Goal: Answer question/provide support: Share knowledge or assist other users

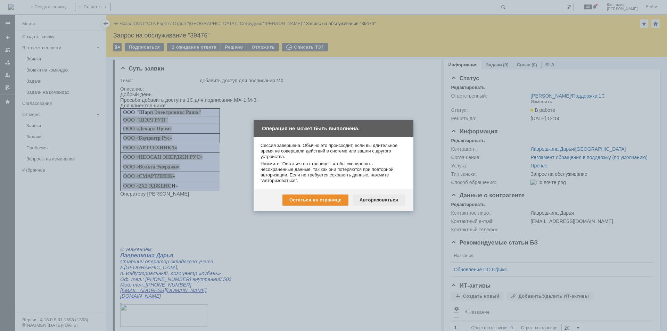
click at [382, 196] on div "Авторизоваться" at bounding box center [379, 200] width 52 height 11
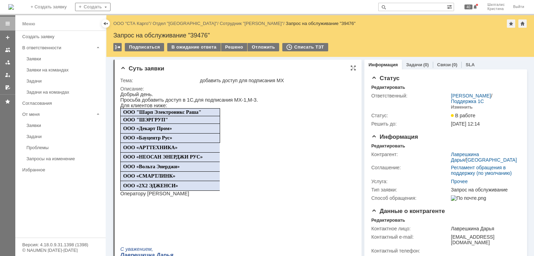
click at [211, 103] on p "Просьба добавить доступ в 1С,для подписания МХ-1,М-3." at bounding box center [189, 100] width 138 height 6
click at [197, 46] on div "В ожидание ответа" at bounding box center [193, 47] width 53 height 8
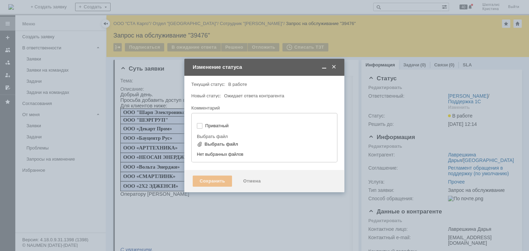
type input "[не указано]"
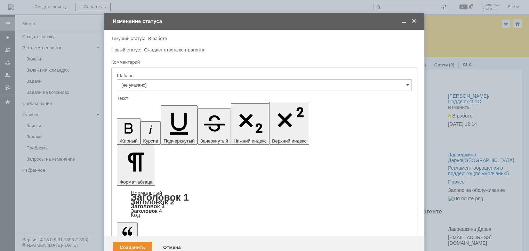
click at [127, 242] on div "Сохранить" at bounding box center [132, 247] width 39 height 11
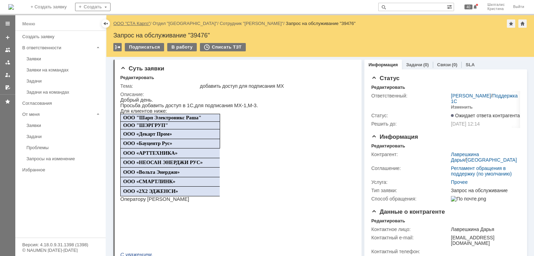
click at [131, 23] on link "ООО "СТА Карго"" at bounding box center [131, 23] width 37 height 5
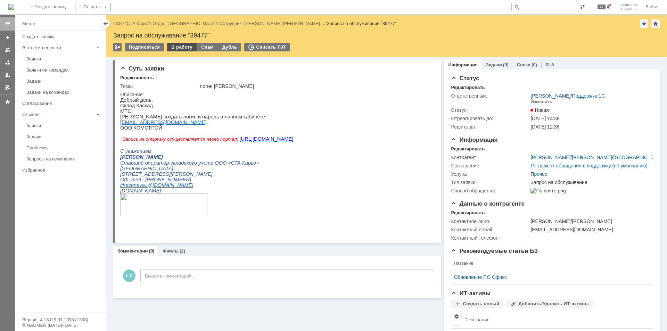
click at [175, 46] on div "В работу" at bounding box center [182, 47] width 30 height 8
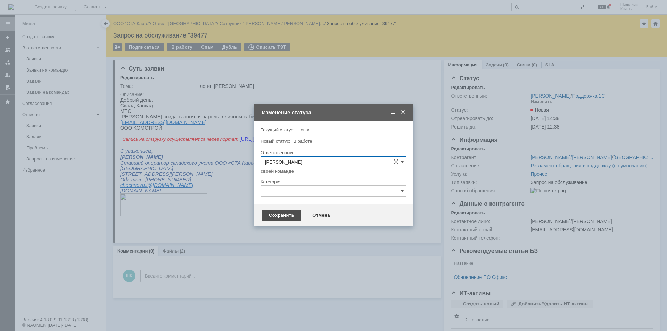
click at [279, 214] on div "Сохранить" at bounding box center [281, 215] width 39 height 11
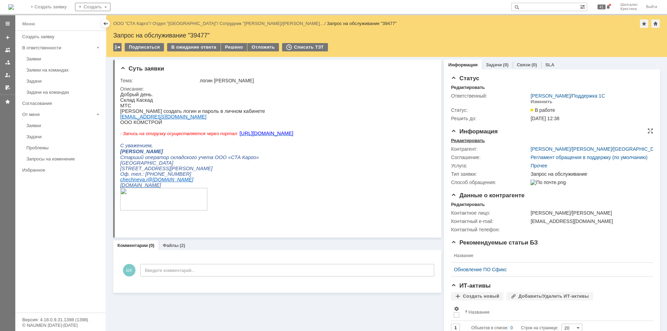
click at [461, 140] on div "Редактировать" at bounding box center [468, 141] width 34 height 6
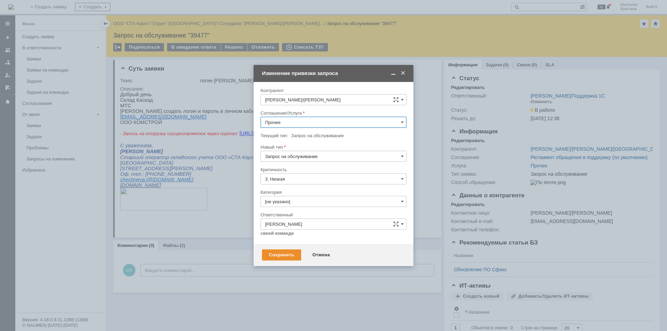
click at [293, 120] on input "Прочее" at bounding box center [334, 122] width 146 height 11
click at [300, 208] on div "WMS Прочее" at bounding box center [333, 213] width 145 height 11
type input "WMS Прочее"
click at [311, 203] on input "[не указано]" at bounding box center [334, 201] width 146 height 11
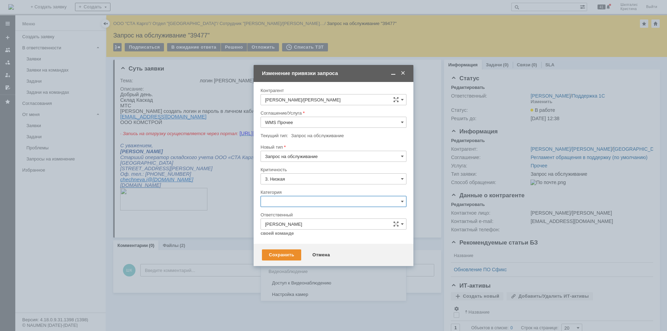
click at [300, 235] on span "Изменение" at bounding box center [333, 238] width 137 height 6
type input "Изменение"
click at [265, 257] on div "Сохранить" at bounding box center [281, 254] width 39 height 11
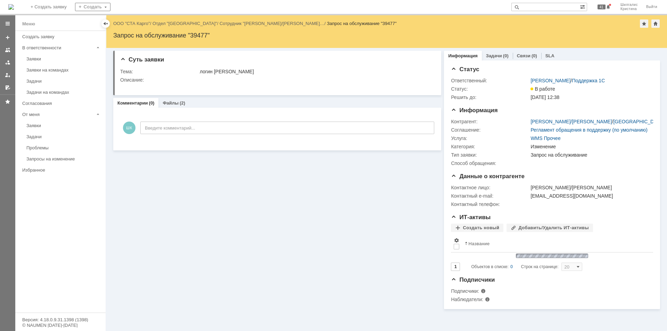
scroll to position [0, 0]
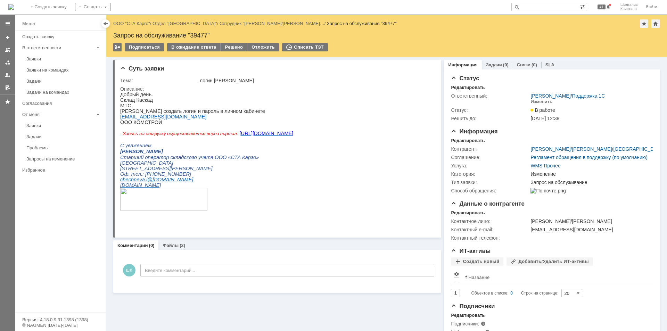
click at [136, 23] on link "ООО "СТА Карго"" at bounding box center [131, 23] width 37 height 5
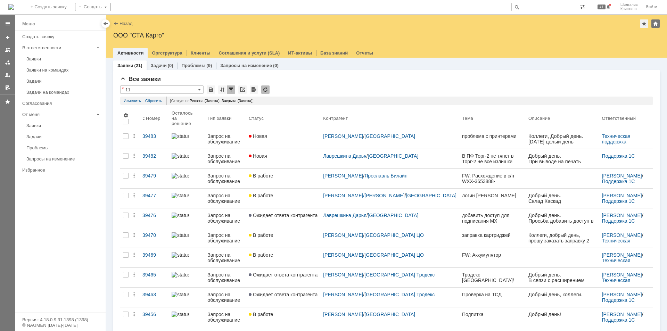
click at [294, 160] on link "Новая" at bounding box center [283, 158] width 74 height 19
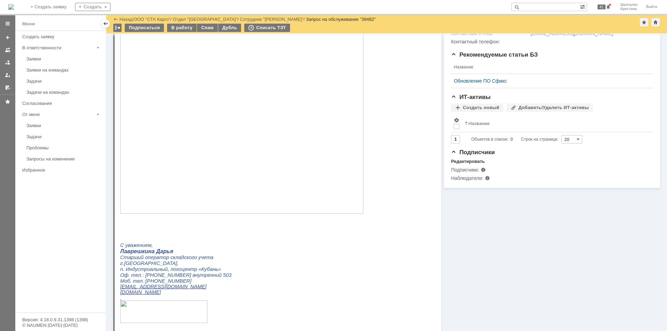
scroll to position [174, 0]
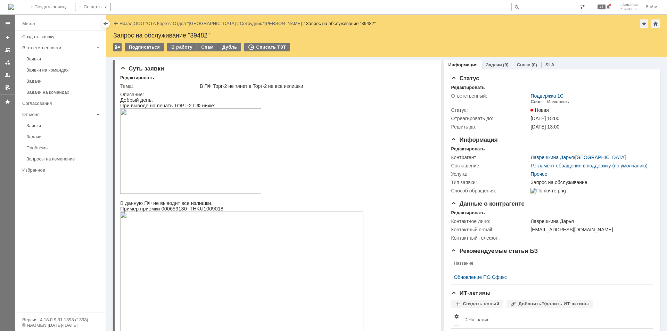
click at [153, 23] on link "ООО "СТА Карго"" at bounding box center [152, 23] width 37 height 5
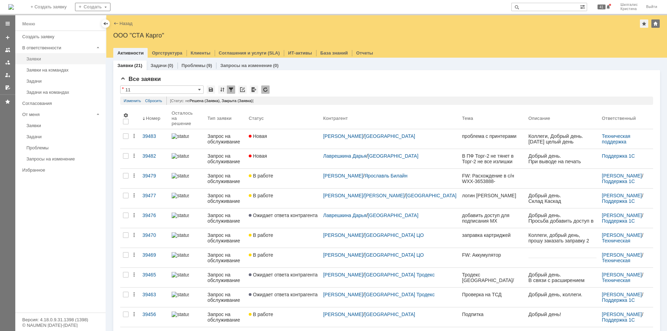
click at [58, 63] on link "Заявки" at bounding box center [64, 59] width 81 height 11
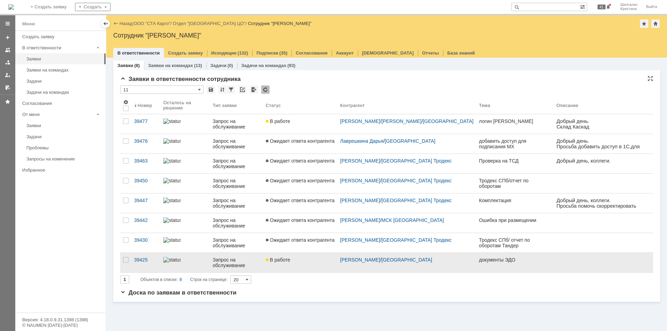
click at [310, 264] on link "В работе" at bounding box center [300, 262] width 74 height 19
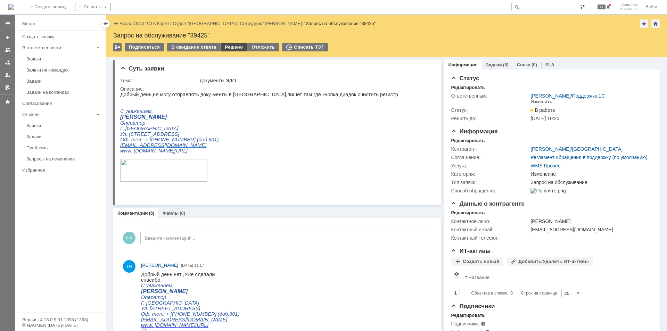
click at [230, 44] on div "Решено" at bounding box center [234, 47] width 26 height 8
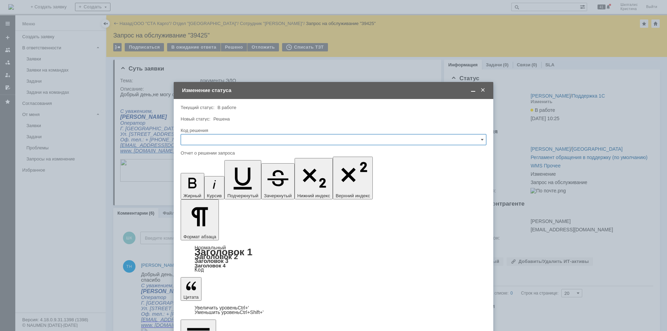
click at [205, 135] on input "text" at bounding box center [334, 139] width 306 height 11
click at [212, 230] on span "Решено" at bounding box center [333, 233] width 297 height 6
type input "Решено"
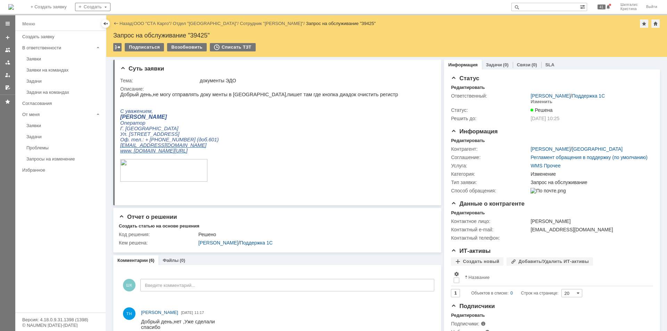
click at [146, 23] on link "ООО "СТА Карго"" at bounding box center [152, 23] width 37 height 5
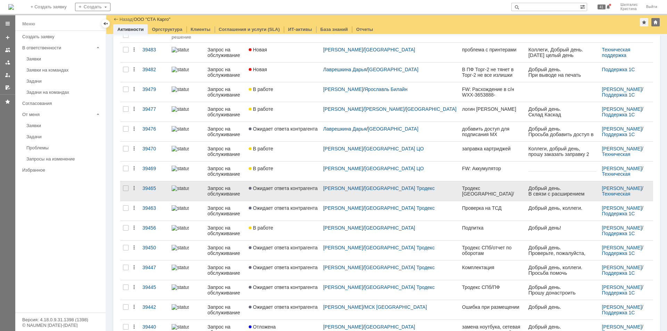
scroll to position [69, 0]
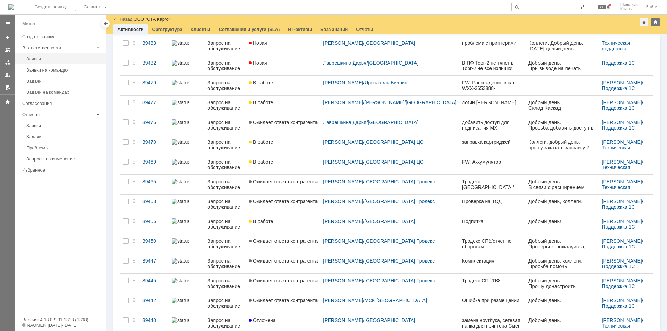
click at [41, 57] on div "Заявки" at bounding box center [63, 58] width 75 height 5
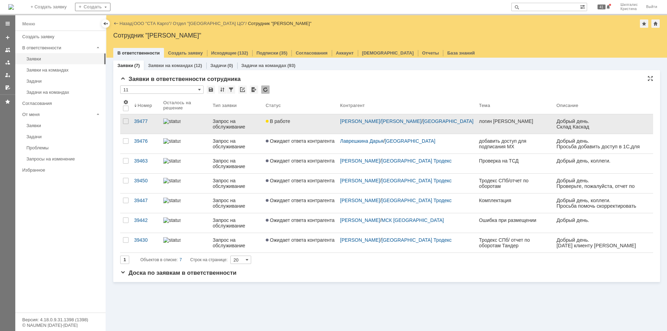
click at [316, 123] on div "В работе" at bounding box center [300, 121] width 69 height 6
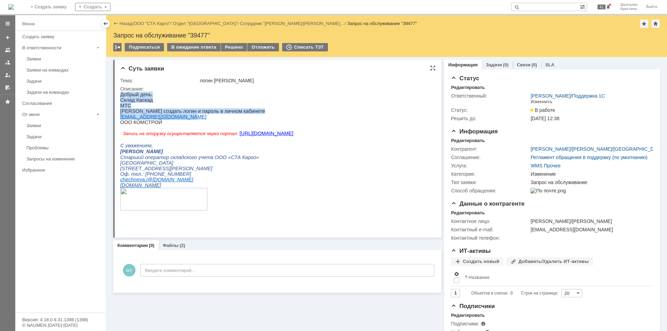
drag, startPoint x: 182, startPoint y: 121, endPoint x: 120, endPoint y: 121, distance: 62.2
click at [120, 121] on html "Добрый день. Склад Каскад МТС Прошу создать логин и пароль в личном кабинете Sh…" at bounding box center [274, 154] width 309 height 125
click at [194, 125] on p "ООО КОМСТРОЙ" at bounding box center [206, 123] width 173 height 6
drag, startPoint x: 181, startPoint y: 120, endPoint x: 121, endPoint y: 120, distance: 60.8
click at [121, 120] on p "Shaimuratov.css@gmail.com" at bounding box center [206, 117] width 173 height 6
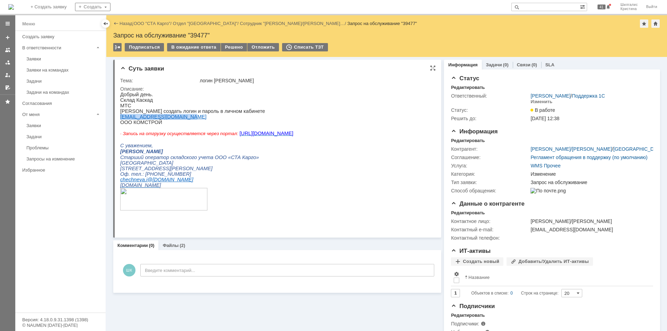
copy link "Shaimuratov.css@gmail.com"
click at [232, 46] on div "Решено" at bounding box center [234, 47] width 26 height 8
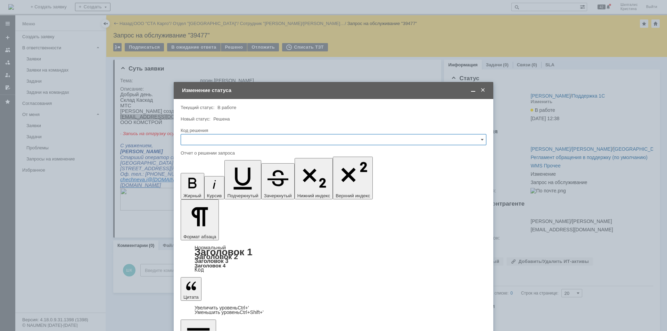
click at [212, 140] on input "text" at bounding box center [334, 139] width 306 height 11
click at [203, 233] on span "Решено" at bounding box center [333, 233] width 297 height 6
type input "Решено"
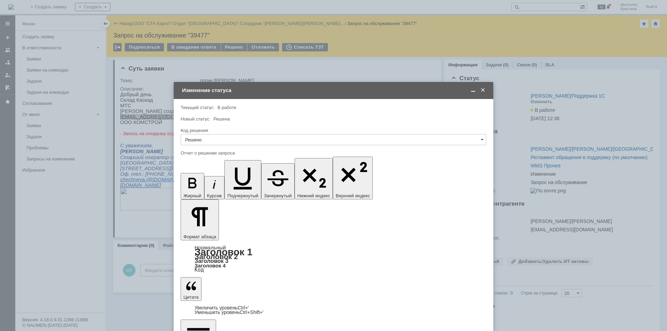
drag, startPoint x: 233, startPoint y: 2048, endPoint x: 174, endPoint y: 2009, distance: 71.0
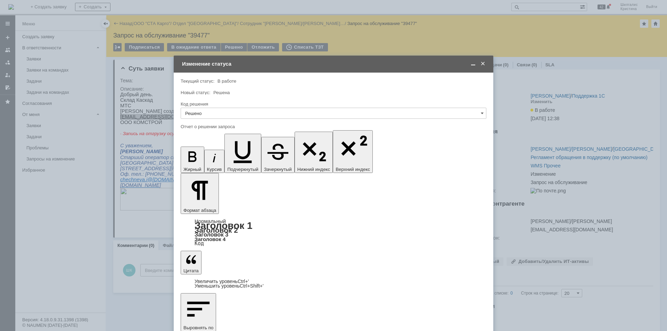
scroll to position [25, 0]
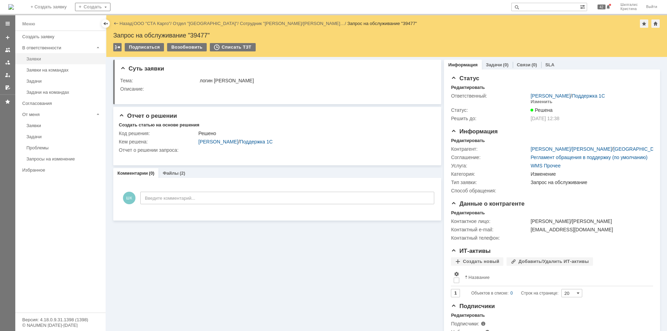
scroll to position [0, 0]
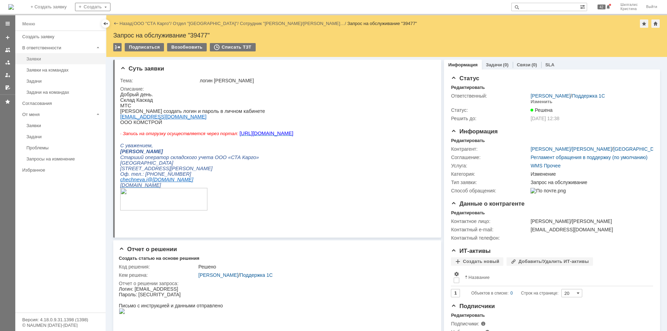
click at [54, 59] on div "Заявки" at bounding box center [63, 58] width 75 height 5
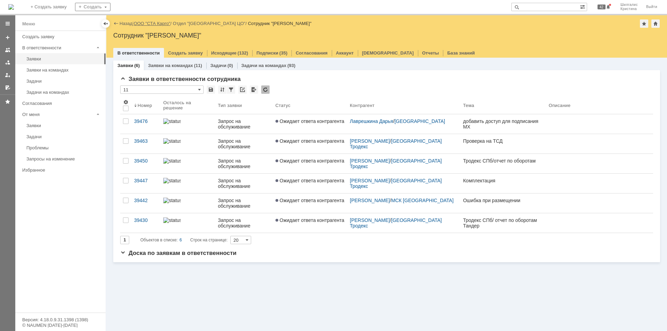
click at [154, 23] on link "ООО "СТА Карго"" at bounding box center [152, 23] width 37 height 5
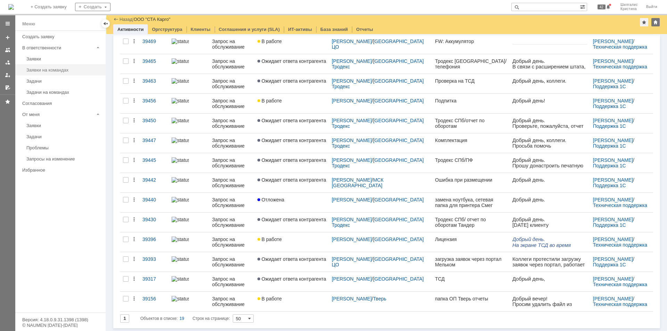
click at [66, 69] on div "Заявки на командах" at bounding box center [63, 69] width 75 height 5
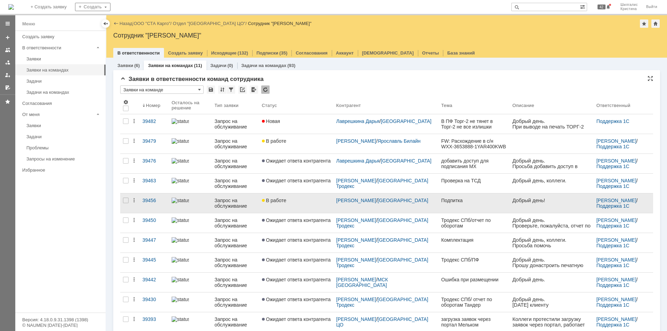
click at [314, 202] on div "В работе" at bounding box center [296, 201] width 69 height 6
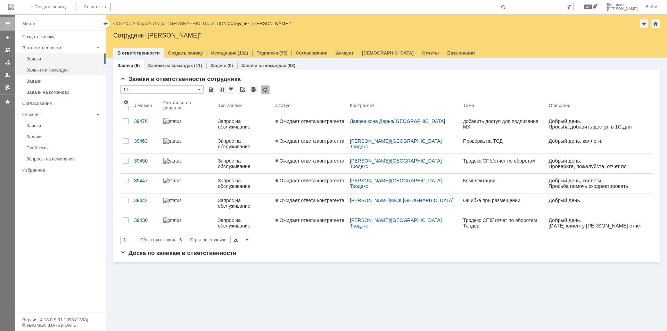
click at [45, 69] on div "Заявки на командах" at bounding box center [63, 69] width 75 height 5
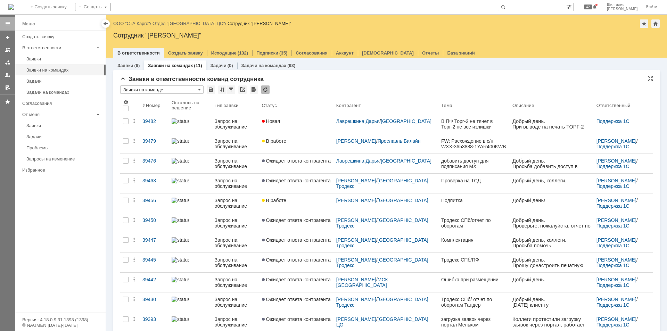
click at [309, 91] on div "* Заявки на команде" at bounding box center [386, 89] width 533 height 9
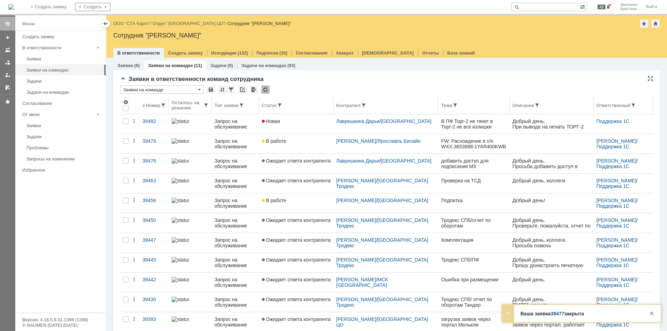
click at [318, 114] on th "Статус" at bounding box center [296, 106] width 74 height 18
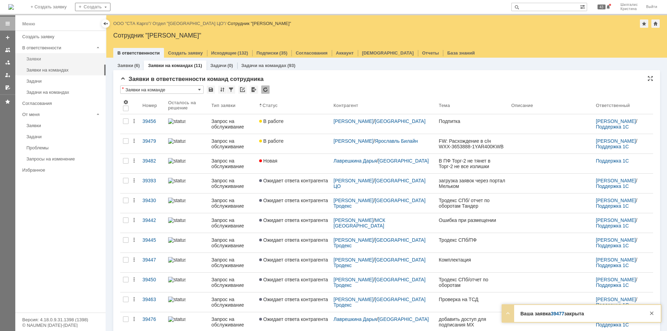
click at [56, 61] on div "Заявки" at bounding box center [63, 58] width 75 height 5
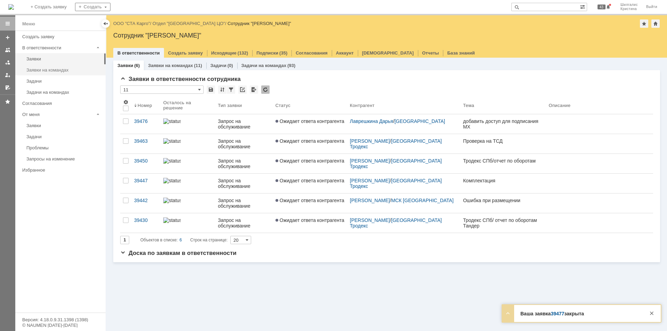
click at [62, 70] on div "Заявки на командах" at bounding box center [63, 69] width 75 height 5
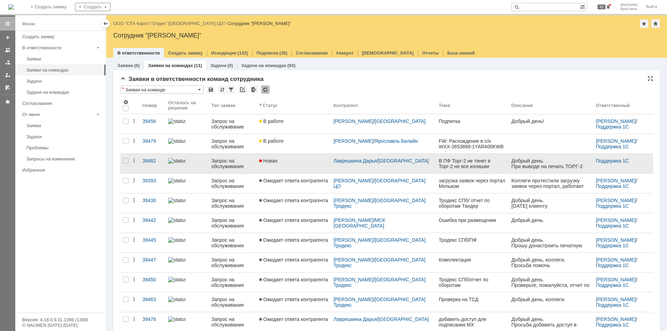
click at [298, 163] on div "Новая" at bounding box center [293, 161] width 69 height 6
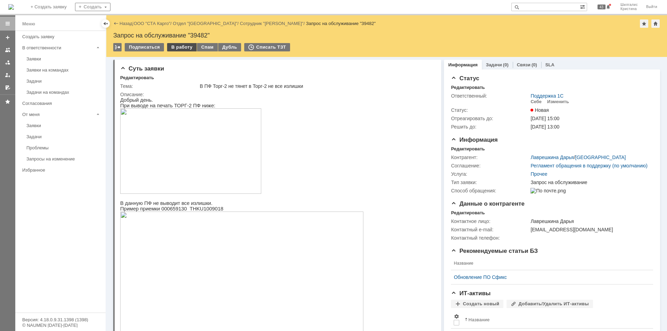
click at [181, 47] on div "В работу" at bounding box center [182, 47] width 30 height 8
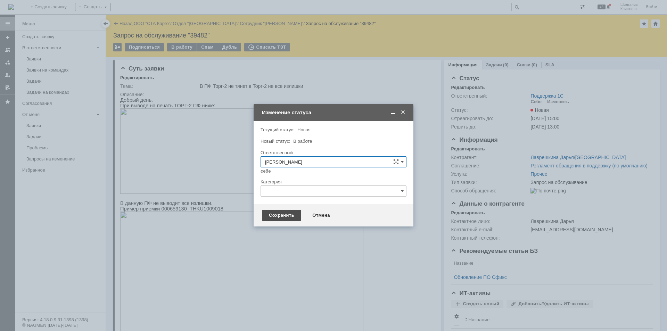
click at [283, 216] on div "Сохранить" at bounding box center [281, 215] width 39 height 11
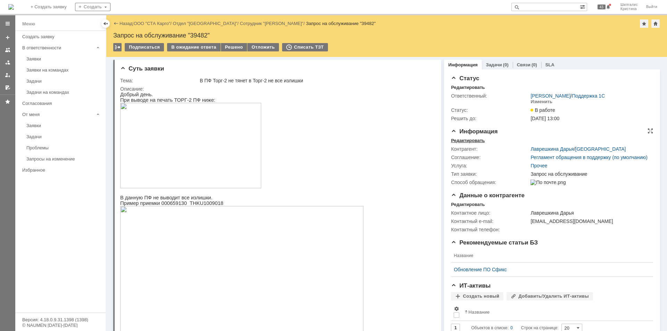
click at [466, 142] on div "Редактировать" at bounding box center [468, 141] width 34 height 6
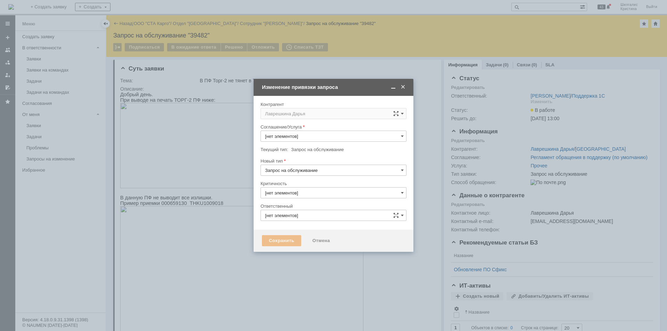
type input "3. Низкая"
type input "[PERSON_NAME]"
type input "Прочее"
type input "[не указано]"
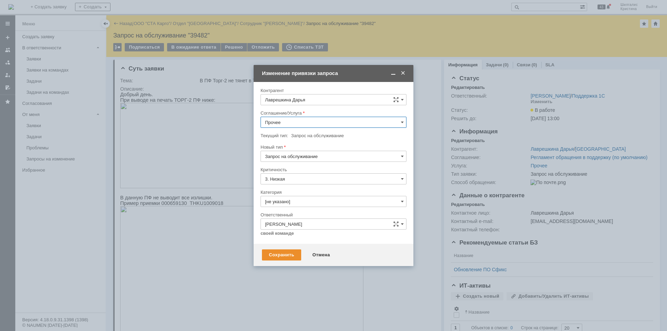
click at [297, 121] on input "Прочее" at bounding box center [334, 122] width 146 height 11
click at [306, 151] on span "WMS Прочее" at bounding box center [333, 149] width 137 height 6
type input "WMS Прочее"
click at [313, 199] on input "[не указано]" at bounding box center [334, 201] width 146 height 11
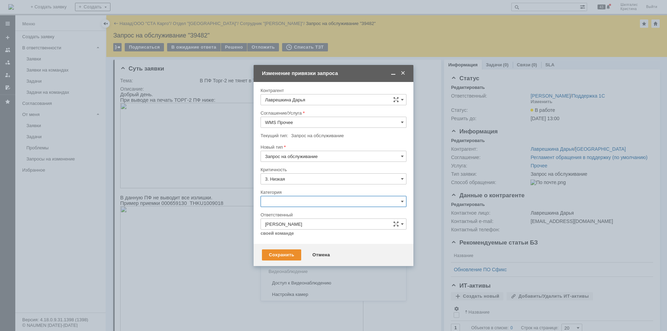
click at [293, 237] on span "Изменение" at bounding box center [333, 238] width 137 height 6
type input "Изменение"
click at [280, 254] on div "Сохранить" at bounding box center [281, 254] width 39 height 11
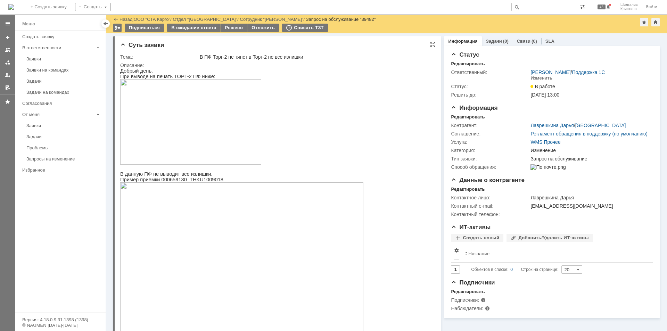
scroll to position [69, 0]
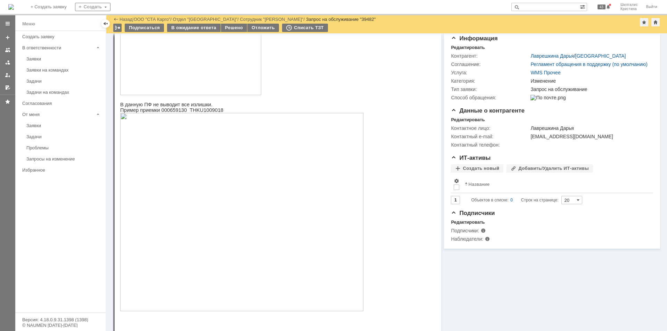
click at [174, 113] on span "Пример приемки 000659130 THKU1009018" at bounding box center [171, 110] width 103 height 6
copy span "000659130"
click at [455, 275] on div "Информация Задачи (0) Связи (0) SLA Статус Редактировать Ответственный: Шилгали…" at bounding box center [550, 236] width 219 height 544
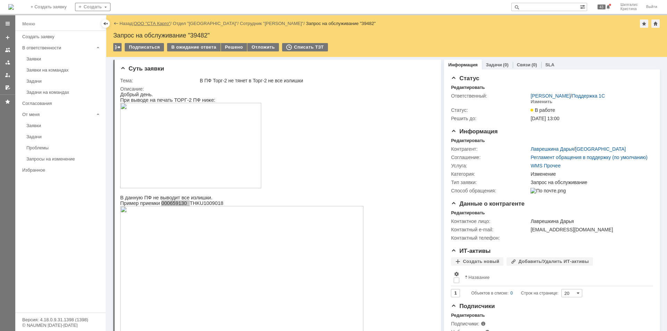
click at [159, 23] on link "ООО "СТА Карго"" at bounding box center [152, 23] width 37 height 5
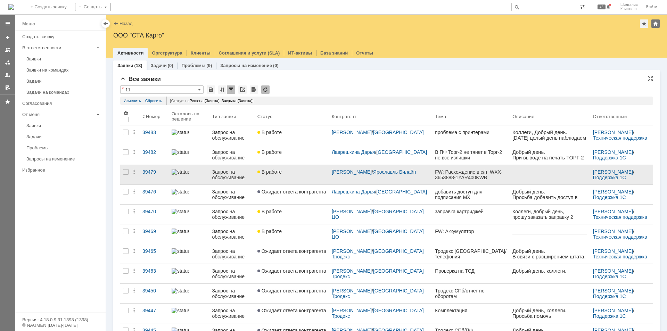
click at [305, 173] on div "В работе" at bounding box center [291, 172] width 69 height 6
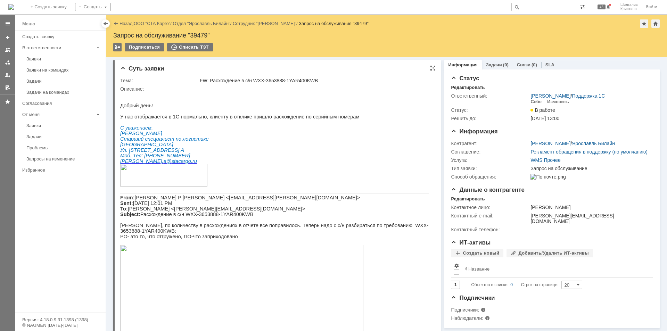
scroll to position [69, 0]
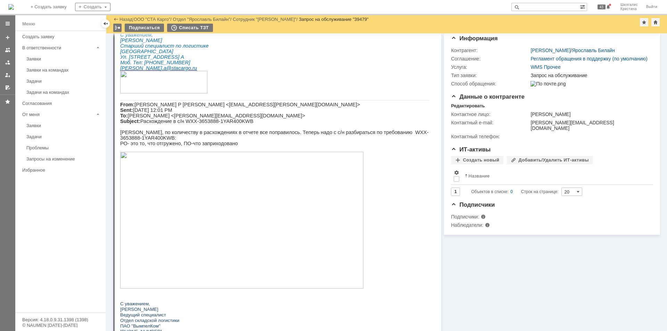
click at [197, 190] on img at bounding box center [241, 220] width 243 height 137
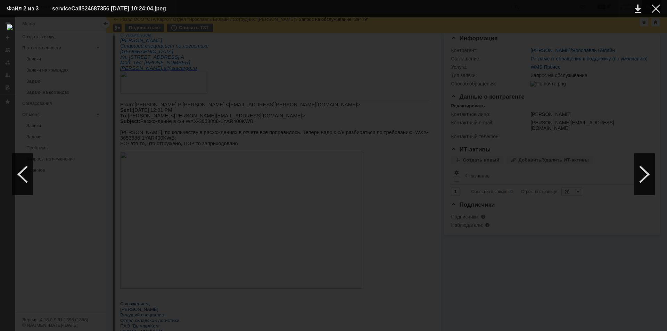
click at [656, 8] on div at bounding box center [656, 9] width 8 height 8
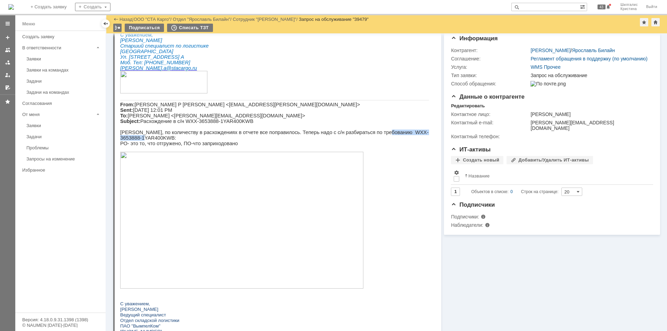
drag, startPoint x: 420, startPoint y: 146, endPoint x: 363, endPoint y: 147, distance: 57.0
click at [363, 141] on p "[PERSON_NAME], по количеству в расхождениях в отчете все поправилось. Теперь на…" at bounding box center [274, 135] width 309 height 11
copy p "WXX-3653888-1YAR400KWB"
click at [181, 217] on img at bounding box center [241, 220] width 243 height 137
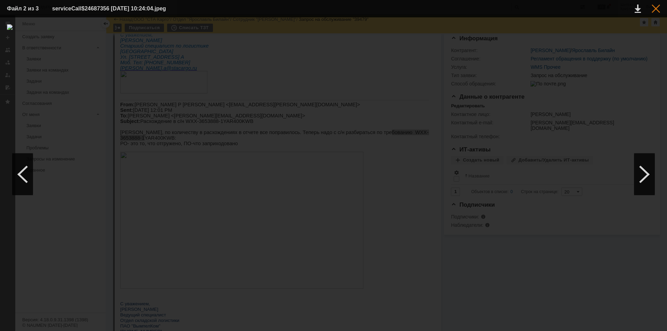
click at [655, 10] on div at bounding box center [656, 9] width 8 height 8
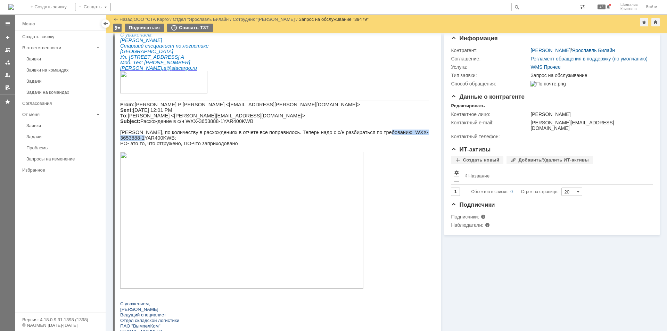
click at [271, 197] on img at bounding box center [241, 220] width 243 height 137
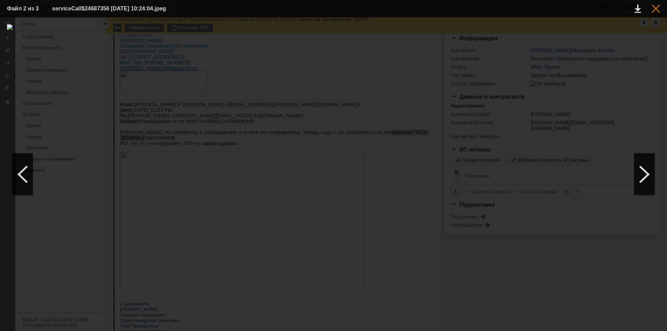
click at [659, 11] on div at bounding box center [656, 9] width 8 height 8
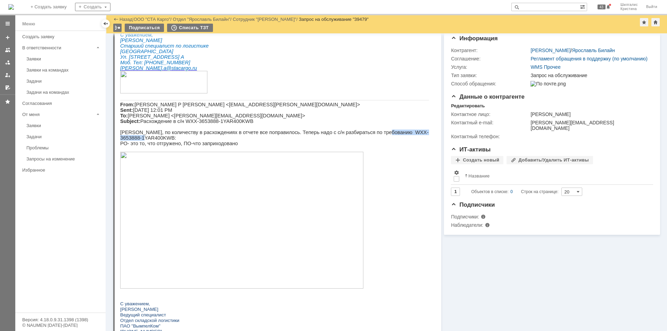
click at [234, 198] on img at bounding box center [241, 220] width 243 height 137
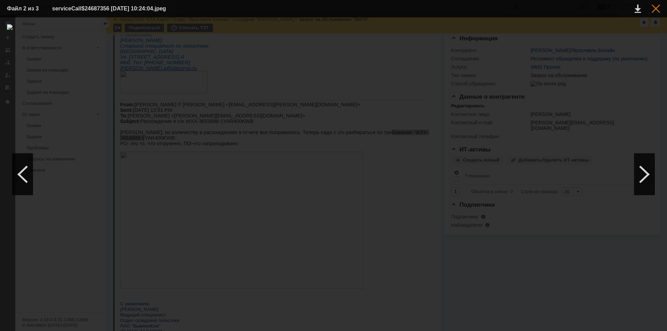
click at [658, 11] on div at bounding box center [656, 9] width 8 height 8
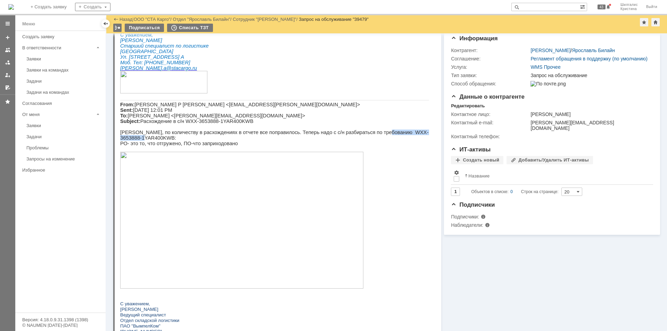
click at [226, 184] on img at bounding box center [241, 220] width 243 height 137
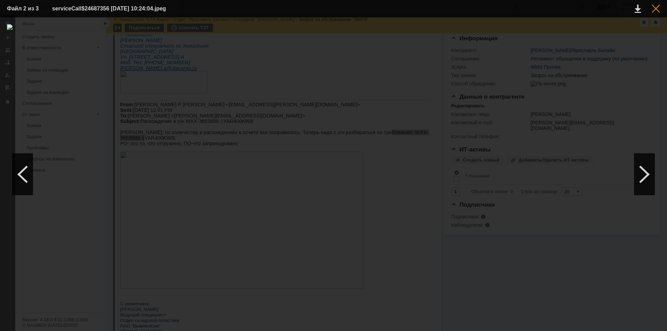
click at [654, 9] on div at bounding box center [656, 9] width 8 height 8
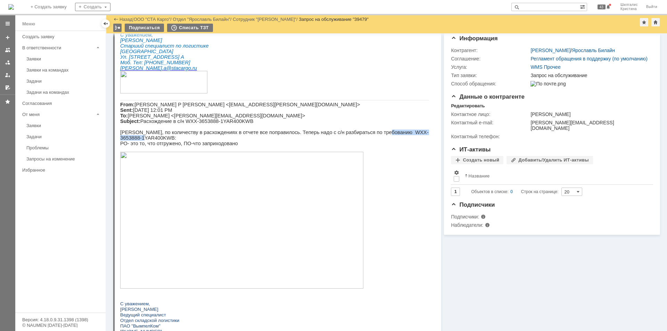
click at [398, 141] on p "Саша, по количеству в расхождениях в отчете все поправилось. Теперь надо с с/н …" at bounding box center [274, 135] width 309 height 11
click at [225, 190] on img at bounding box center [241, 220] width 243 height 137
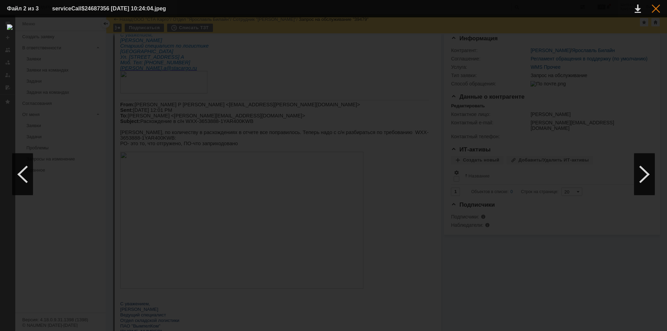
click at [654, 10] on div at bounding box center [656, 9] width 8 height 8
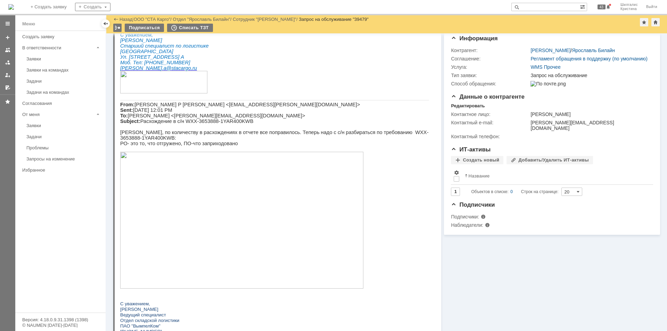
click at [187, 193] on img at bounding box center [241, 220] width 243 height 137
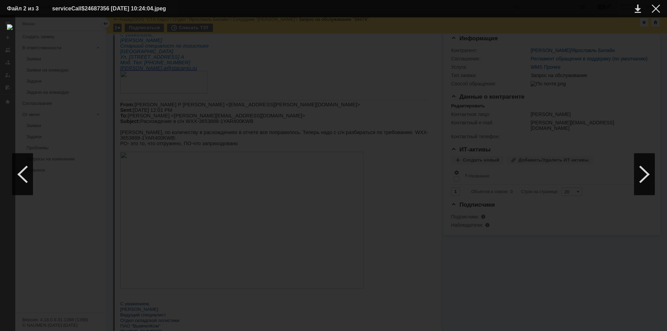
click at [656, 13] on td at bounding box center [650, 8] width 19 height 10
click at [656, 10] on div at bounding box center [656, 9] width 8 height 8
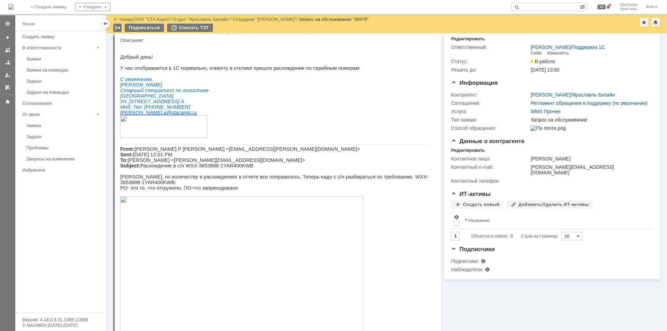
scroll to position [0, 0]
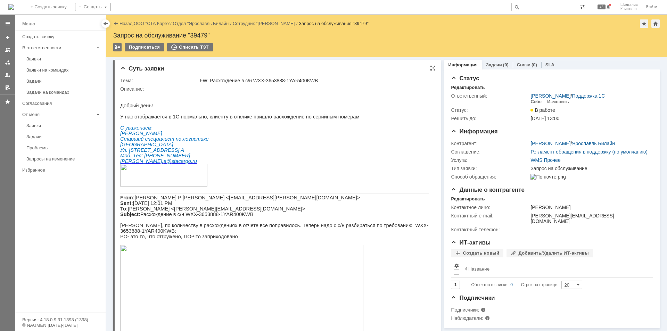
click at [362, 234] on p "Саша, по количеству в расхождениях в отчете все поправилось. Теперь надо с с/н …" at bounding box center [274, 228] width 309 height 11
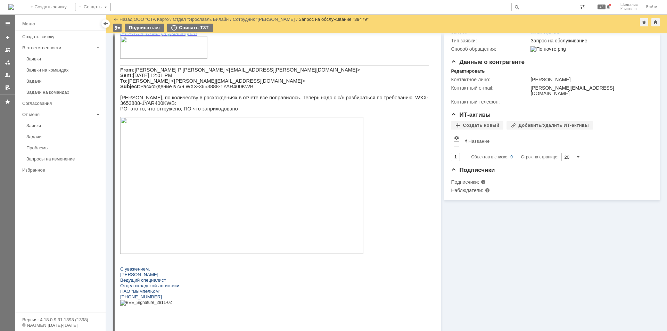
click at [206, 174] on img at bounding box center [241, 185] width 243 height 137
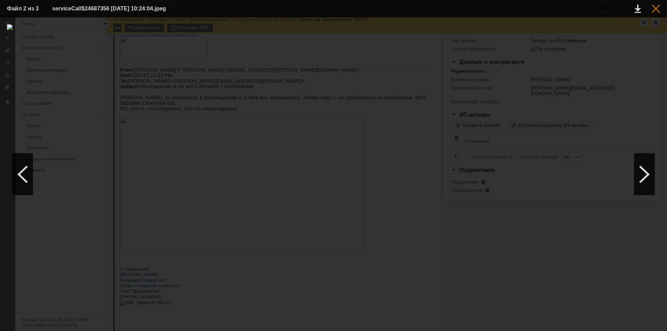
click at [659, 6] on div at bounding box center [656, 9] width 8 height 8
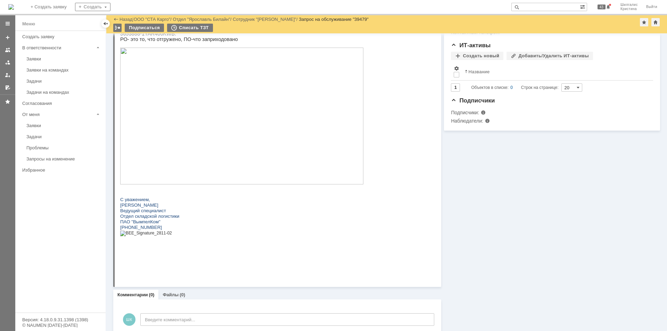
scroll to position [188, 0]
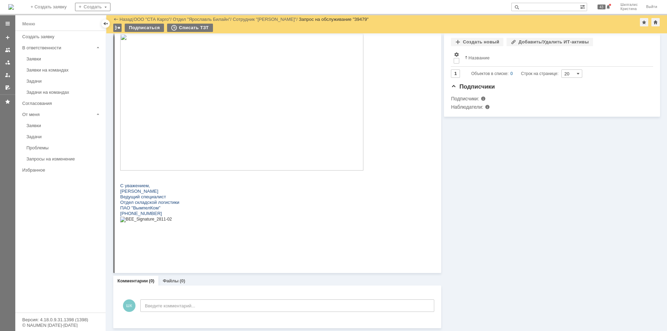
click at [264, 57] on img at bounding box center [241, 102] width 243 height 137
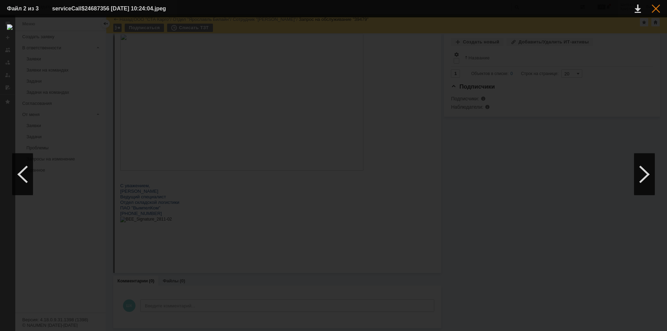
click at [656, 8] on div at bounding box center [656, 9] width 8 height 8
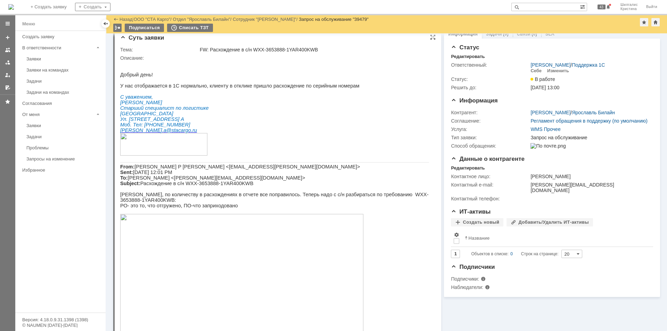
scroll to position [0, 0]
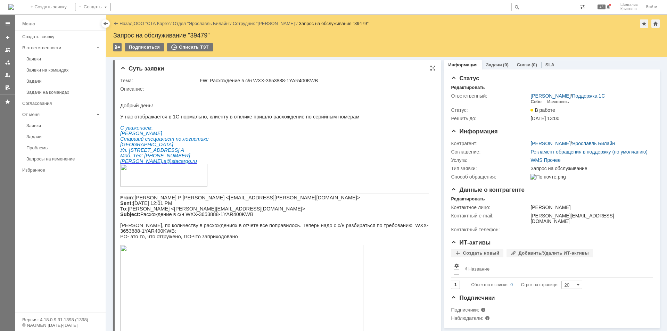
click at [161, 280] on img at bounding box center [241, 313] width 243 height 137
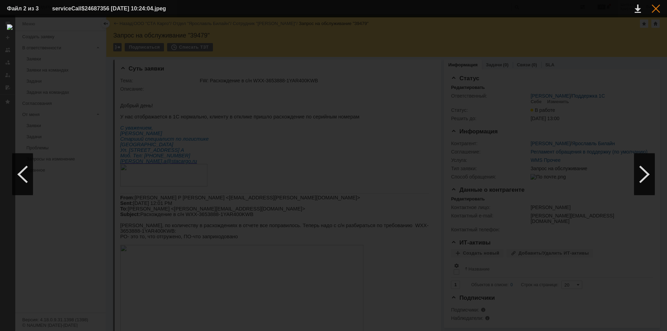
click at [655, 10] on div at bounding box center [656, 9] width 8 height 8
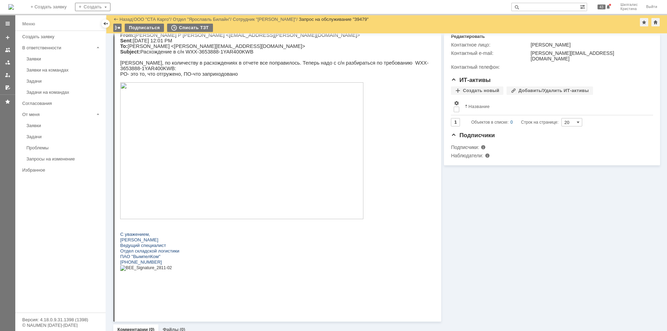
scroll to position [224, 0]
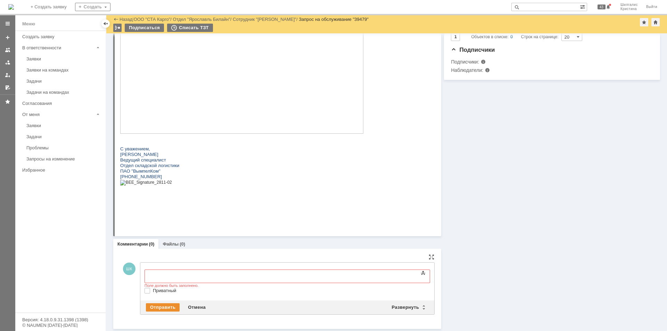
click at [153, 292] on label "Приватный" at bounding box center [291, 291] width 276 height 6
checkbox input "true"
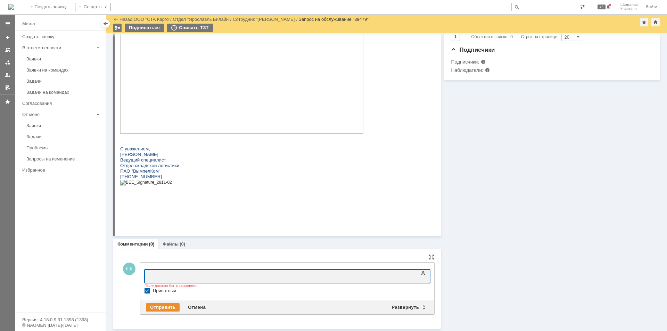
click at [169, 272] on body at bounding box center [201, 276] width 104 height 12
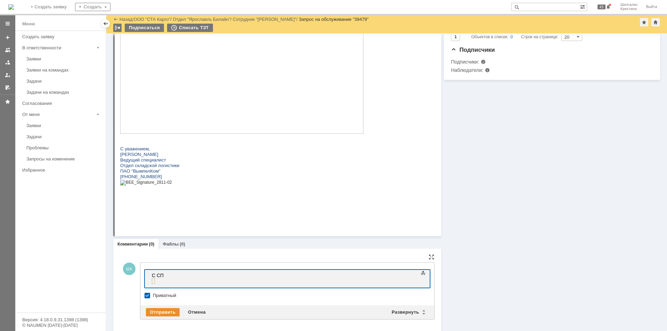
click at [165, 284] on div at bounding box center [201, 281] width 99 height 6
drag, startPoint x: 161, startPoint y: 281, endPoint x: 131, endPoint y: 284, distance: 29.6
click at [149, 284] on html "С СП" at bounding box center [201, 278] width 104 height 17
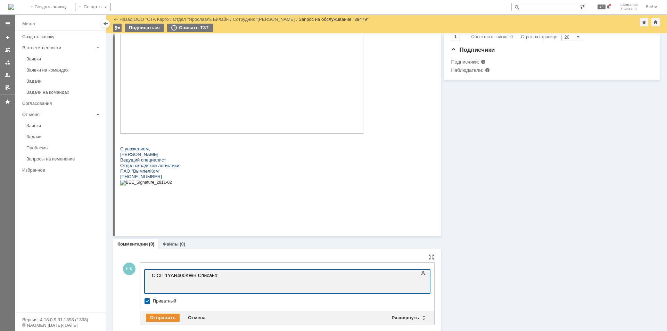
scroll to position [56, 3]
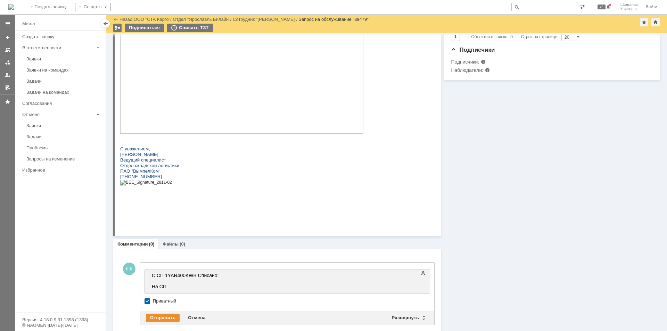
click at [175, 286] on div "С СП 1YAR400KWB Списано: На СП" at bounding box center [201, 281] width 99 height 17
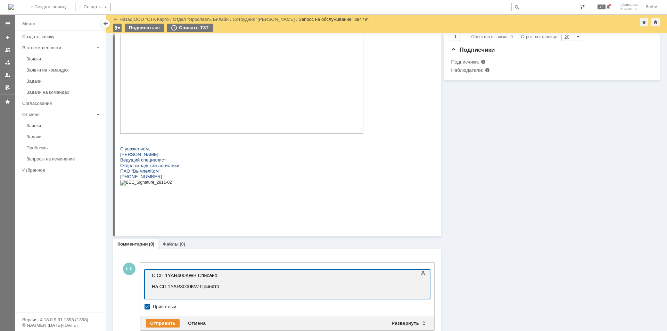
scroll to position [50, 5]
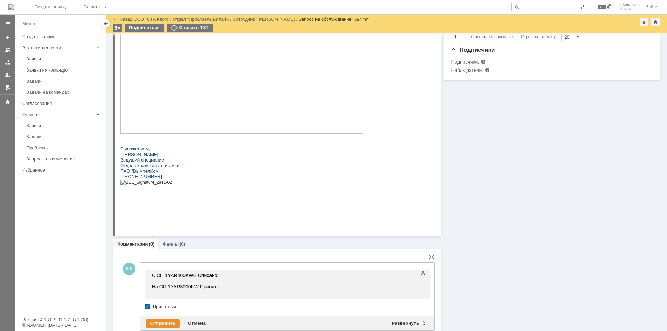
click at [157, 281] on div "С СП 1YAR400KWB Списано: На СП 1YAR3000KW Принято:" at bounding box center [201, 284] width 99 height 22
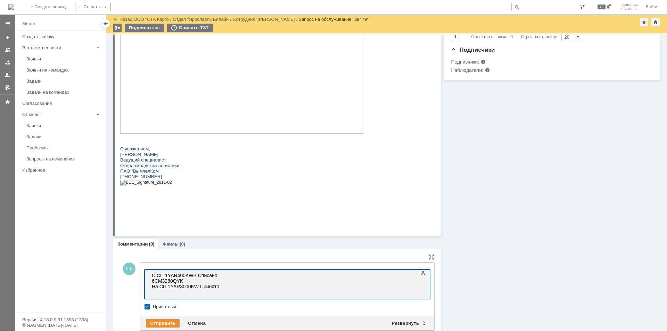
scroll to position [49, 3]
click at [174, 294] on div "С СП 1YAR400KWB Списано: 6CM3280QYK На СП 1YAR3000KW Принято:" at bounding box center [201, 284] width 99 height 22
click at [193, 281] on div "С СП 1YAR400KWB Списано: 6CM3280QYK На СП 1YAR3000KW Принято: 6CM3280QYK" at bounding box center [201, 284] width 99 height 22
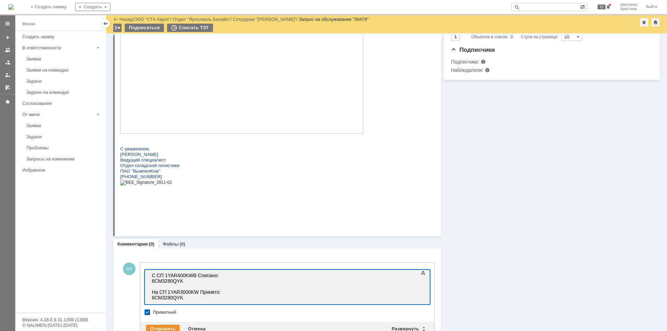
click at [231, 298] on div "На СП 1YAR3000KW Принято: 6CM3280QYK" at bounding box center [201, 292] width 99 height 17
click at [193, 279] on div "С СП 1YAR400KWB Списано: 6CM3280QYK" at bounding box center [201, 278] width 99 height 11
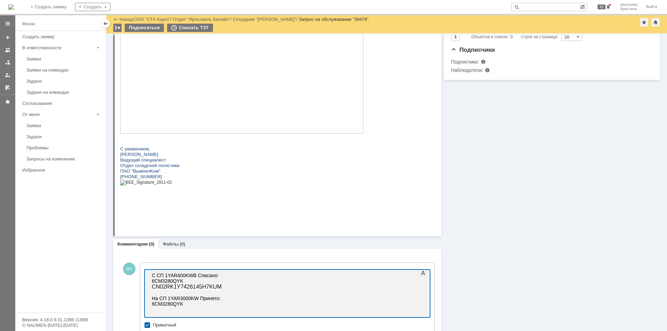
scroll to position [32, 3]
drag, startPoint x: 219, startPoint y: 288, endPoint x: 149, endPoint y: 286, distance: 70.2
click at [149, 286] on html "С СП 1YAR400KWB Списано: 6CM3280QYK CN02RK1Y7426145H7KUM На СП 1YAR3000KW Приня…" at bounding box center [201, 292] width 104 height 45
click at [187, 304] on div "На СП 1YAR3000KW Принято: 6CM3280QYK" at bounding box center [201, 297] width 99 height 17
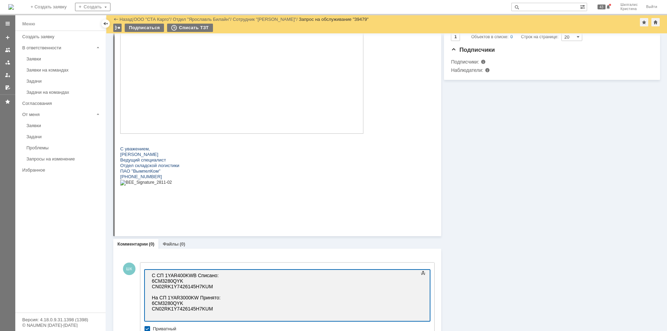
scroll to position [105, 5]
click at [217, 286] on div "CN02RK1Y7426145H7KUM" at bounding box center [201, 287] width 99 height 6
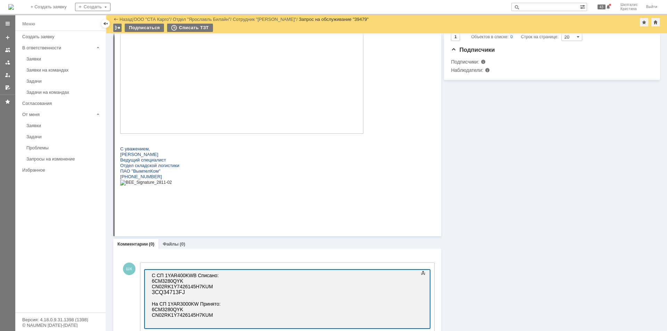
scroll to position [98, 5]
drag, startPoint x: 186, startPoint y: 294, endPoint x: 150, endPoint y: 295, distance: 35.8
click at [150, 295] on body "С СП 1YAR400KWB Списано: 6CM3280QYK CN02RK1Y7426145H7KUM 3CQ34713FJ На СП 1YAR3…" at bounding box center [201, 298] width 104 height 56
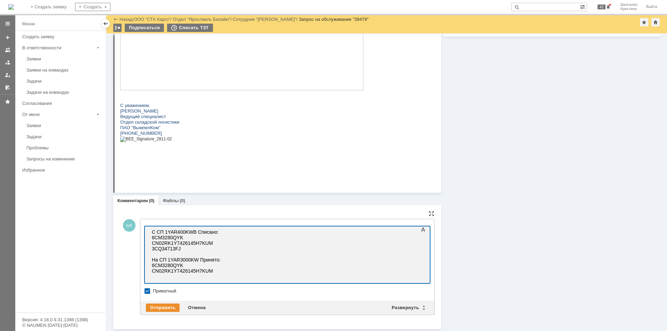
scroll to position [268, 0]
click at [217, 270] on div "CN02RK1Y7426145H7KUM" at bounding box center [201, 271] width 99 height 6
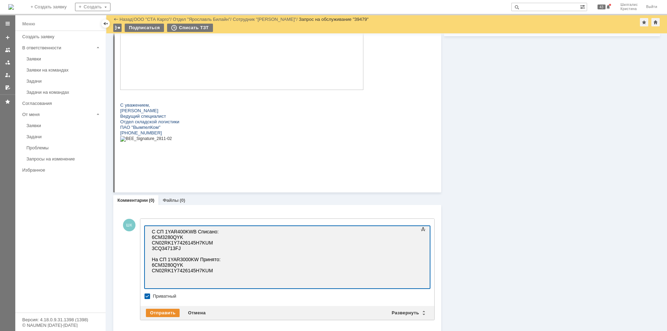
scroll to position [16, 2]
click at [187, 248] on div "3CQ34713FJ" at bounding box center [201, 249] width 99 height 6
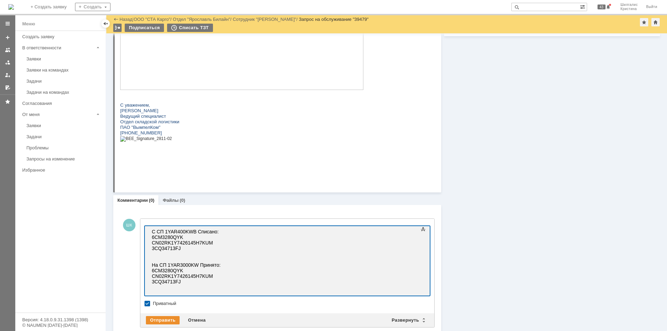
scroll to position [9, 2]
drag, startPoint x: 217, startPoint y: 255, endPoint x: 146, endPoint y: 252, distance: 71.3
click at [149, 252] on html "С СП 1YAR400KWB Списано: 6CM3280QYK CN02RK1Y7426145H7KUM 3CQ34713FJ CN02RK1Y742…" at bounding box center [201, 259] width 104 height 67
click at [208, 283] on div "3CQ34713FJ" at bounding box center [201, 282] width 99 height 6
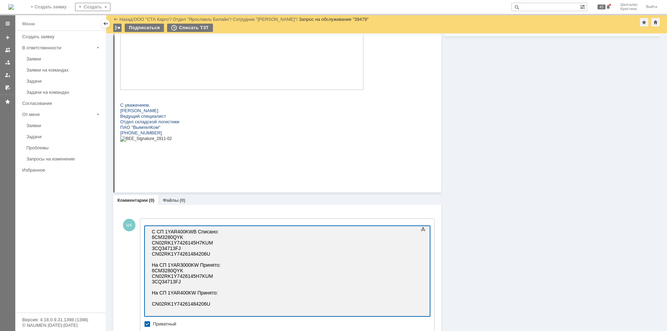
scroll to position [66, 3]
click at [226, 264] on div "На СП 1YAR3000KW Принято: 6CM3280QYK" at bounding box center [201, 265] width 99 height 17
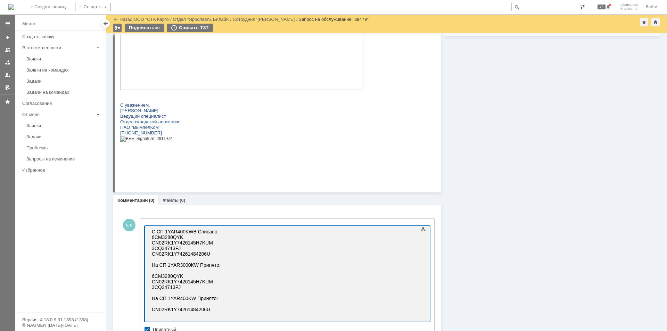
click at [222, 230] on div "С СП 1YAR400KWB Списано: 6CM3280QYK" at bounding box center [201, 234] width 99 height 11
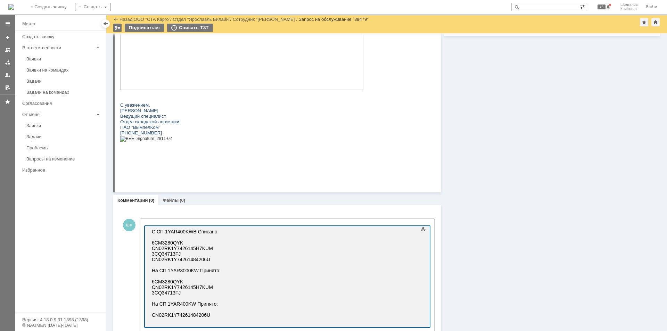
scroll to position [313, 0]
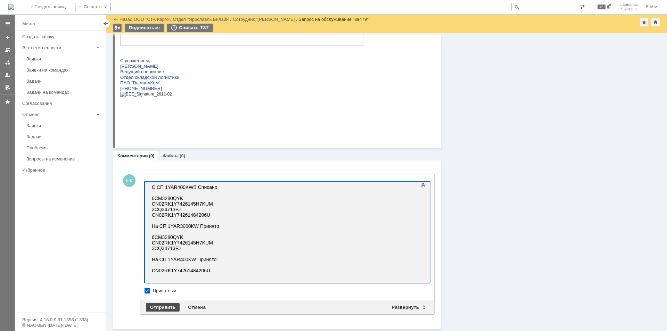
click at [163, 307] on div "Отправить" at bounding box center [163, 307] width 34 height 8
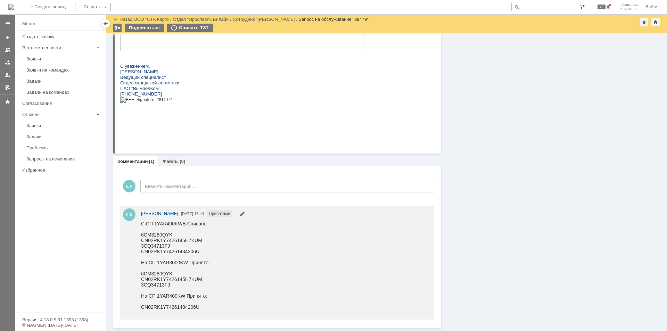
scroll to position [0, 0]
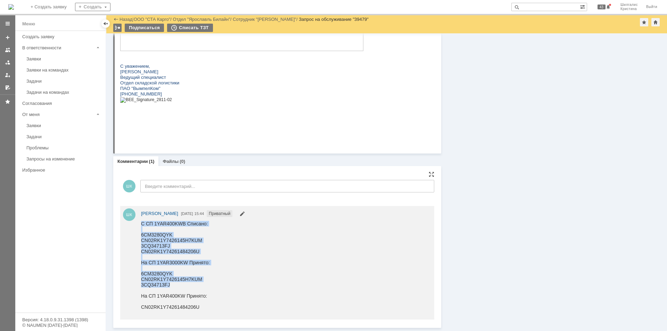
drag, startPoint x: 172, startPoint y: 282, endPoint x: 145, endPoint y: 275, distance: 28.9
click at [141, 273] on html "С СП 1YAR400KWB Списано: 6CM3280QYK CN02RK1Y7426145H7KUM 3CQ34713FJ CN02RK1Y742…" at bounding box center [284, 268] width 287 height 95
click at [187, 283] on div "3CQ34713FJ На СП 1YAR400KW Принято: CN02RK1Y74261484206U" at bounding box center [175, 296] width 69 height 28
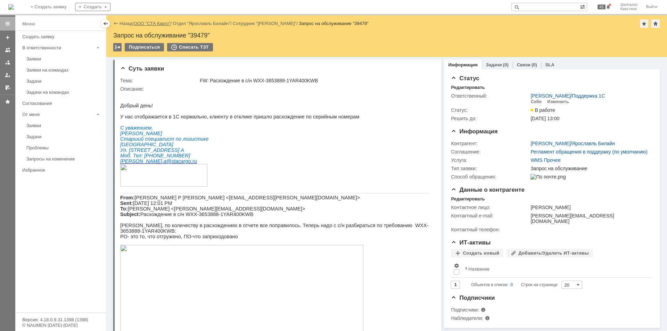
click at [149, 21] on link "ООО "СТА Карго"" at bounding box center [152, 23] width 37 height 5
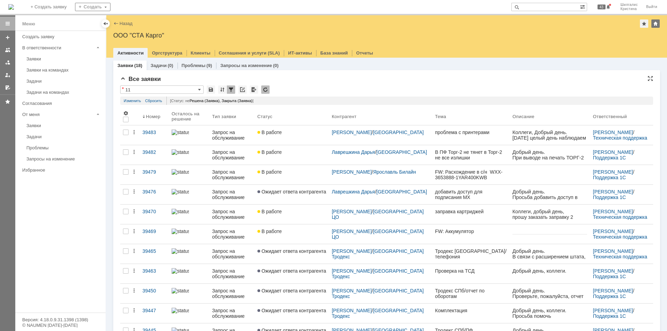
click at [304, 92] on div "* 11" at bounding box center [386, 89] width 533 height 9
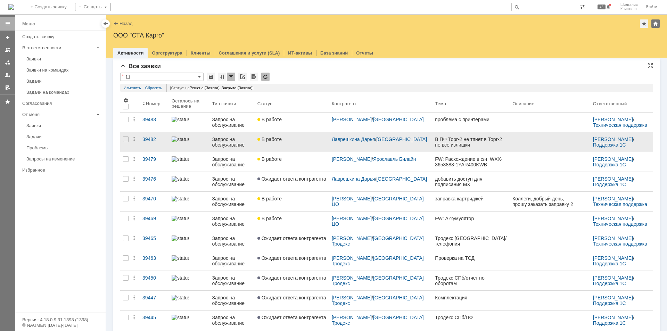
scroll to position [35, 0]
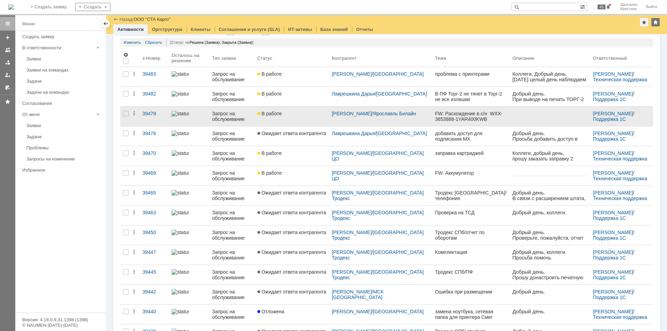
click at [291, 121] on link "В работе" at bounding box center [292, 116] width 74 height 19
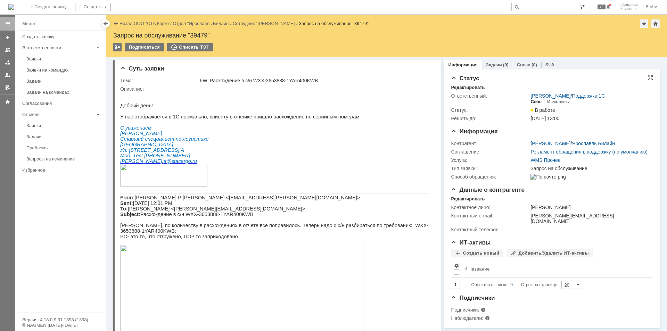
click at [534, 102] on div "Себе" at bounding box center [536, 102] width 11 height 6
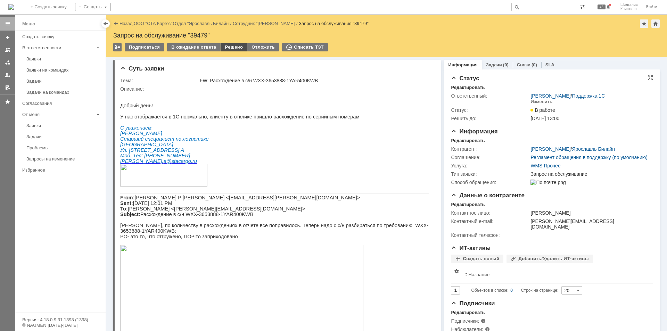
click at [231, 47] on div "Решено" at bounding box center [234, 47] width 26 height 8
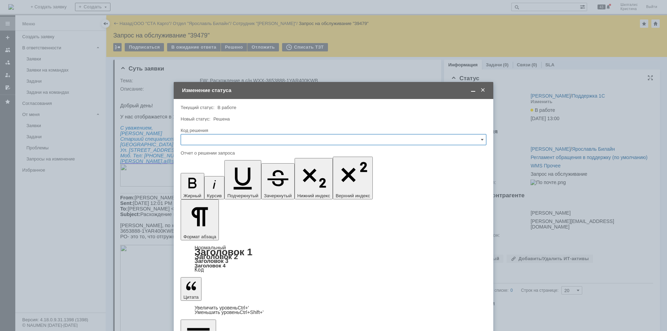
click at [209, 142] on input "text" at bounding box center [334, 139] width 306 height 11
click at [203, 231] on span "Решено" at bounding box center [333, 233] width 297 height 6
type input "Решено"
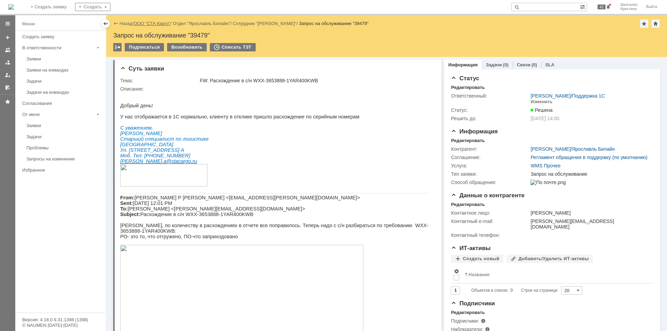
click at [153, 21] on link "ООО "СТА Карго"" at bounding box center [152, 23] width 37 height 5
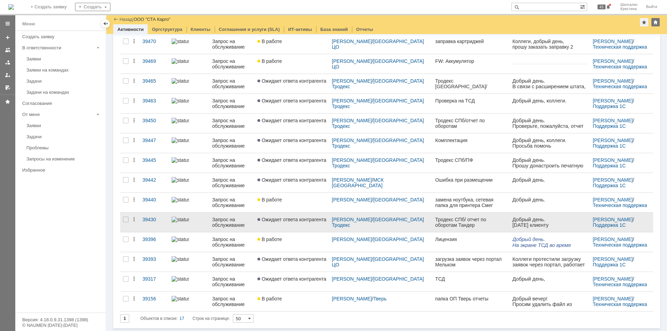
scroll to position [127, 0]
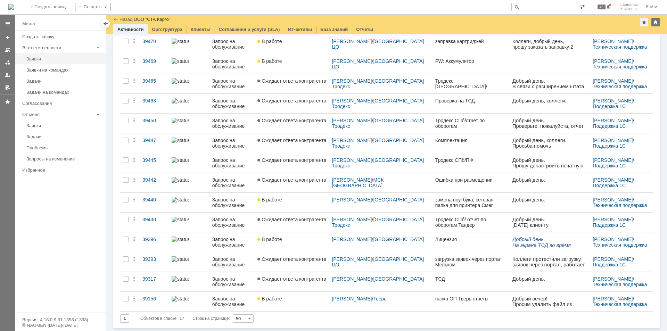
click at [41, 60] on div "Заявки" at bounding box center [63, 58] width 75 height 5
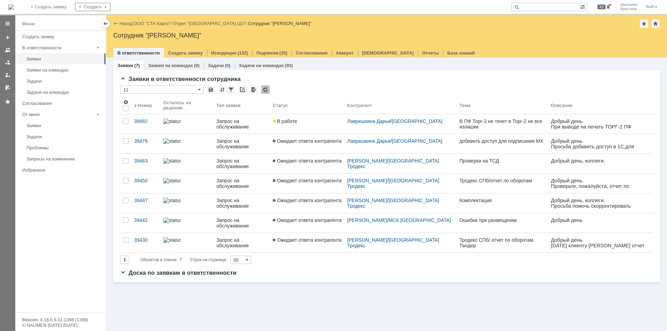
click at [297, 203] on link "Ожидает ответа контрагента" at bounding box center [307, 203] width 74 height 19
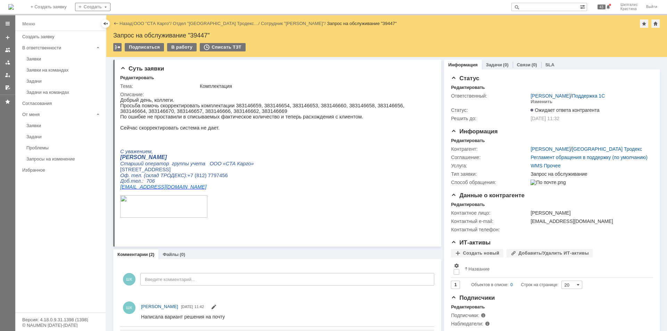
click at [241, 106] on p "Просьба помочь скорректировать комплектации 383146659, 383146654, 383146653, 38…" at bounding box center [274, 108] width 309 height 11
copy p "383146659"
click at [267, 106] on p "Просьба помочь скорректировать комплектации 383146659, 383146654, 383146653, 38…" at bounding box center [274, 108] width 309 height 11
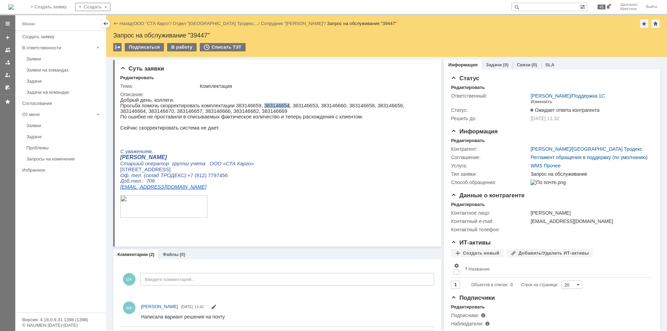
click at [266, 106] on p "Просьба помочь скорректировать комплектации 383146659, 383146654, 383146653, 38…" at bounding box center [274, 108] width 309 height 11
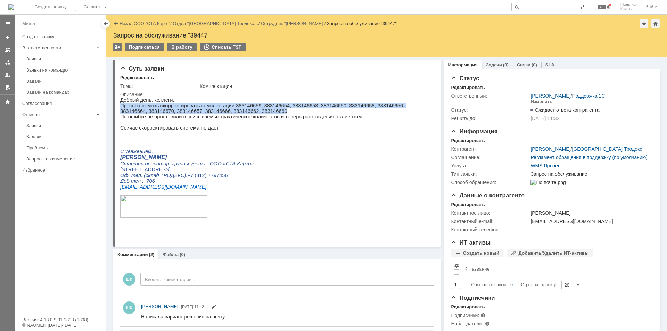
click at [266, 106] on p "Просьба помочь скорректировать комплектации 383146659, 383146654, 383146653, 38…" at bounding box center [274, 108] width 309 height 11
click at [266, 107] on p "Просьба помочь скорректировать комплектации 383146659, 383146654, 383146653, 38…" at bounding box center [274, 108] width 309 height 11
click at [265, 107] on p "Просьба помочь скорректировать комплектации 383146659, 383146654, 383146653, 38…" at bounding box center [274, 108] width 309 height 11
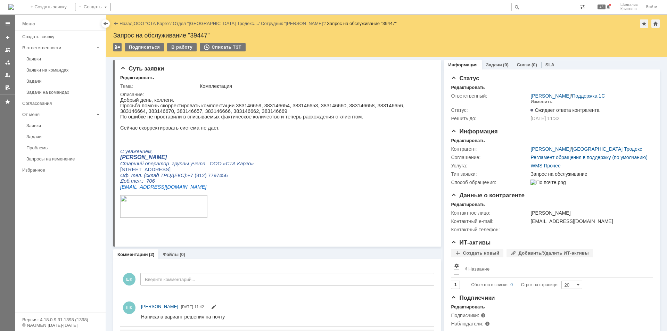
click at [260, 106] on p "Просьба помочь скорректировать комплектации 383146659, 383146654, 383146653, 38…" at bounding box center [274, 108] width 309 height 11
copy p "383146654"
click at [295, 106] on p "Просьба помочь скорректировать комплектации 383146659, 383146654, 383146653, 38…" at bounding box center [274, 108] width 309 height 11
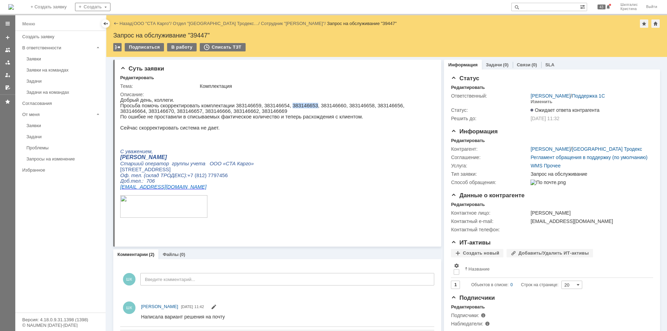
copy p "383146653"
click at [316, 107] on p "Просьба помочь скорректировать комплектации 383146659, 383146654, 383146653, 38…" at bounding box center [274, 108] width 309 height 11
click at [316, 106] on p "Просьба помочь скорректировать комплектации 383146659, 383146654, 383146653, 38…" at bounding box center [274, 108] width 309 height 11
copy p "383146660"
click at [342, 107] on p "Просьба помочь скорректировать комплектации 383146659, 383146654, 383146653, 38…" at bounding box center [274, 108] width 309 height 11
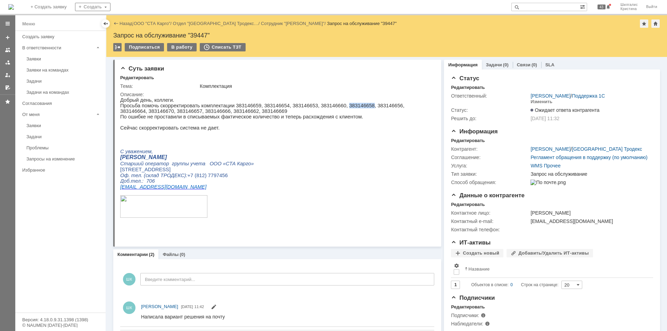
click at [342, 106] on p "Просьба помочь скорректировать комплектации 383146659, 383146654, 383146653, 38…" at bounding box center [274, 108] width 309 height 11
copy p "383146658"
click at [368, 106] on p "Просьба помочь скорректировать комплектации 383146659, 383146654, 383146653, 38…" at bounding box center [274, 108] width 309 height 11
click at [368, 105] on p "Просьба помочь скорректировать комплектации 383146659, 383146654, 383146653, 38…" at bounding box center [274, 108] width 309 height 11
copy p "383146656"
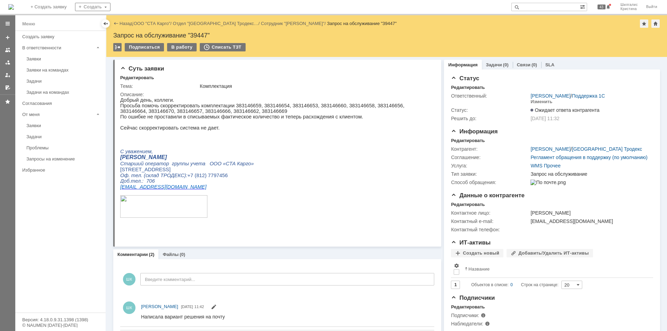
click at [396, 106] on p "Просьба помочь скорректировать комплектации 383146659, 383146654, 383146653, 38…" at bounding box center [274, 108] width 309 height 11
click at [397, 106] on p "Просьба помочь скорректировать комплектации 383146659, 383146654, 383146653, 38…" at bounding box center [274, 108] width 309 height 11
copy p "383146664"
click at [130, 113] on p "Просьба помочь скорректировать комплектации 383146659, 383146654, 383146653, 38…" at bounding box center [274, 108] width 309 height 11
click at [129, 113] on p "Просьба помочь скорректировать комплектации 383146659, 383146654, 383146653, 38…" at bounding box center [274, 108] width 309 height 11
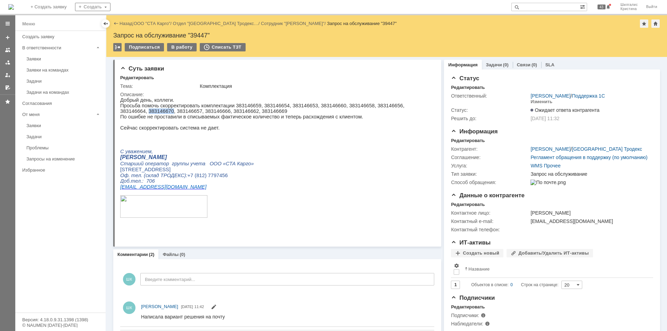
copy p "383146670"
click at [160, 113] on p "Просьба помочь скорректировать комплектации 383146659, 383146654, 383146653, 38…" at bounding box center [274, 108] width 309 height 11
copy p "383146657"
click at [183, 111] on p "Просьба помочь скорректировать комплектации 383146659, 383146654, 383146653, 38…" at bounding box center [274, 108] width 309 height 11
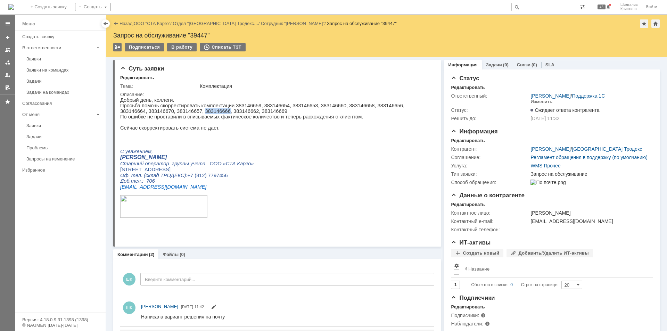
click at [183, 111] on p "Просьба помочь скорректировать комплектации 383146659, 383146654, 383146653, 38…" at bounding box center [274, 108] width 309 height 11
copy p "383146666"
click at [209, 110] on p "Просьба помочь скорректировать комплектации 383146659, 383146654, 383146653, 38…" at bounding box center [274, 108] width 309 height 11
click at [240, 109] on p "Просьба помочь скорректировать комплектации 383146659, 383146654, 383146653, 38…" at bounding box center [274, 108] width 309 height 11
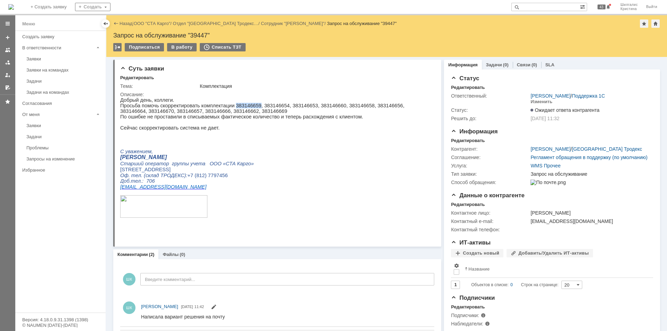
click at [240, 109] on p "Просьба помочь скорректировать комплектации 383146659, 383146654, 383146653, 38…" at bounding box center [274, 108] width 309 height 11
click at [239, 113] on p "Просьба помочь скорректировать комплектации 383146659, 383146654, 383146653, 38…" at bounding box center [274, 108] width 309 height 11
click at [159, 23] on link "ООО "СТА Карго"" at bounding box center [152, 23] width 37 height 5
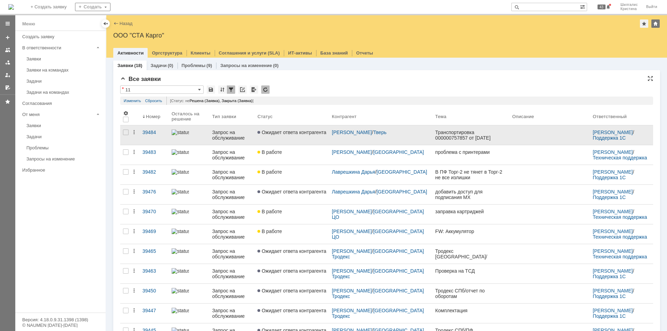
click at [295, 134] on span "Ожидает ответа контрагента" at bounding box center [291, 133] width 69 height 6
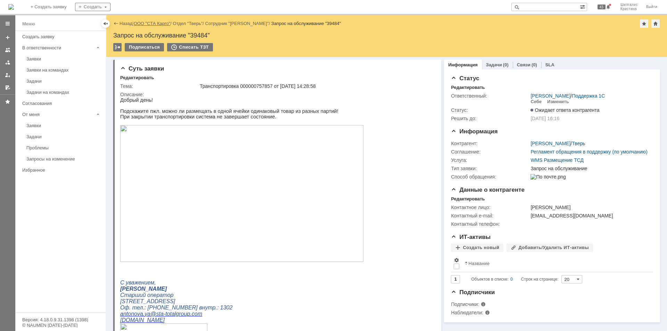
click at [145, 22] on link "ООО "СТА Карго"" at bounding box center [152, 23] width 37 height 5
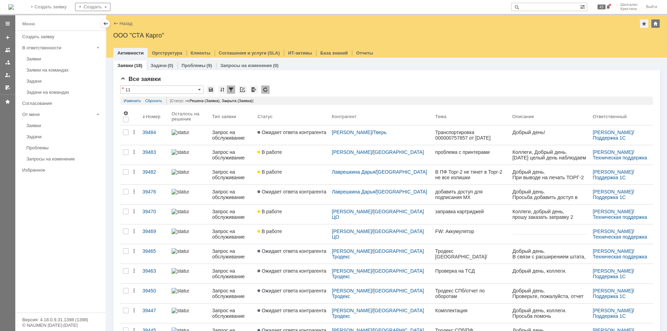
click at [304, 135] on span "Ожидает ответа контрагента" at bounding box center [291, 133] width 69 height 6
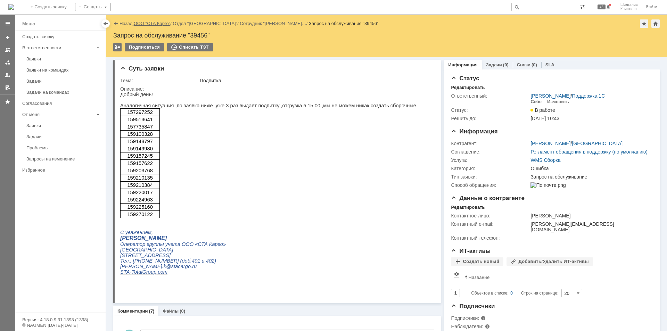
click at [149, 23] on link "ООО "СТА Карго"" at bounding box center [152, 23] width 37 height 5
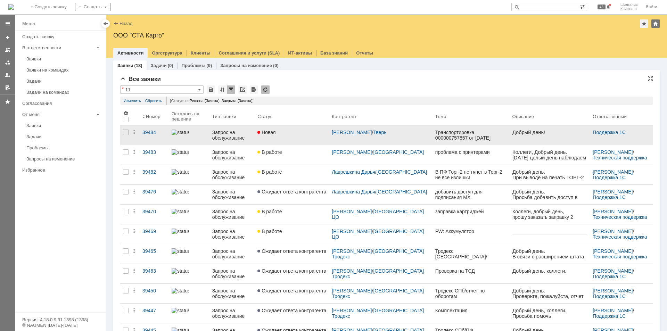
click at [304, 131] on div "Новая" at bounding box center [291, 133] width 69 height 6
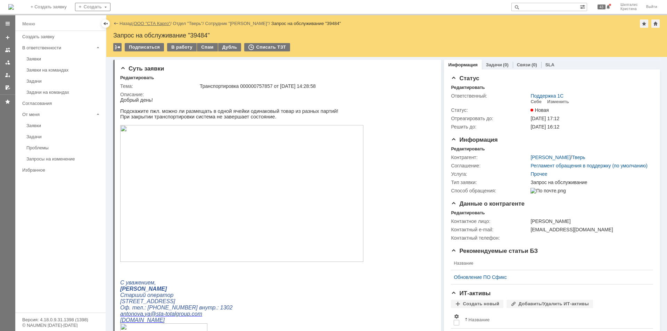
click at [153, 22] on link "ООО "СТА Карго"" at bounding box center [152, 23] width 37 height 5
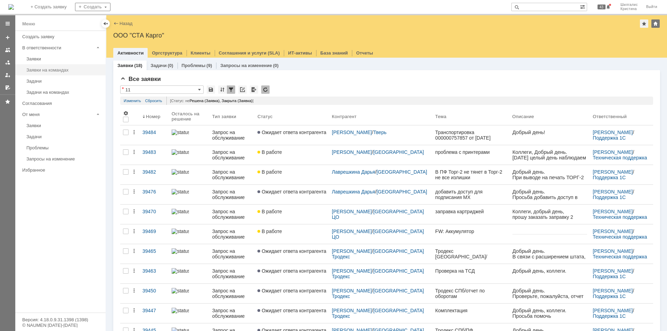
click at [58, 69] on div "Заявки на командах" at bounding box center [63, 69] width 75 height 5
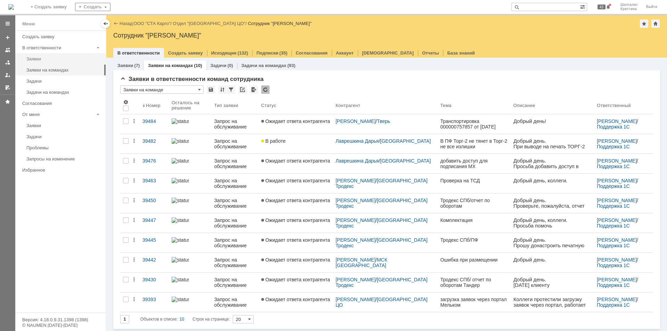
click at [44, 56] on link "Заявки" at bounding box center [64, 59] width 81 height 11
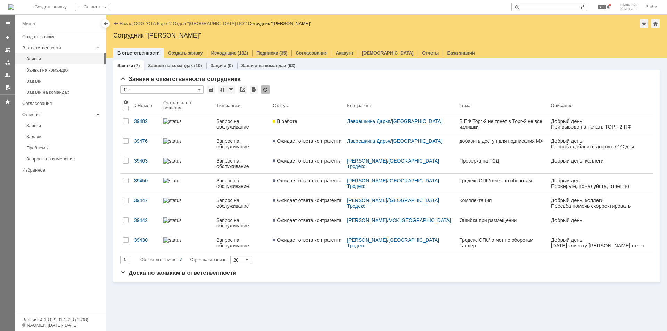
click at [302, 182] on span "Ожидает ответа контрагента" at bounding box center [307, 181] width 69 height 6
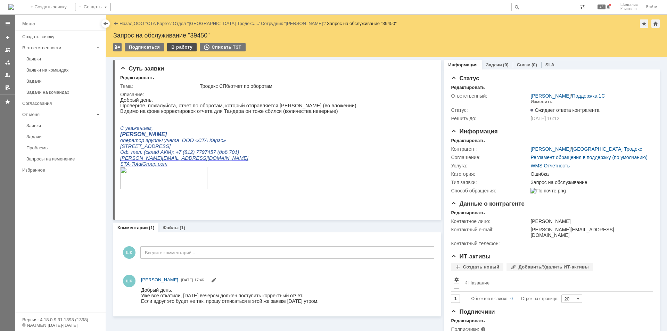
click at [177, 48] on div "В работу" at bounding box center [182, 47] width 30 height 8
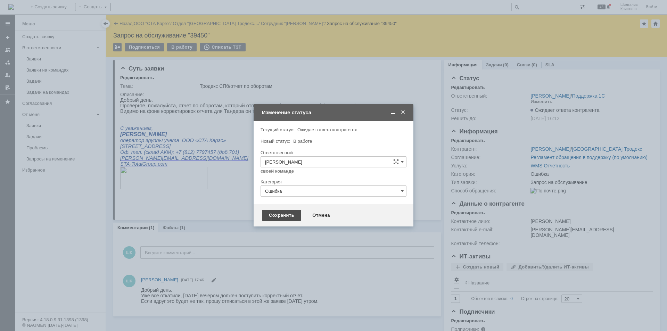
click at [278, 216] on div "Сохранить" at bounding box center [281, 215] width 39 height 11
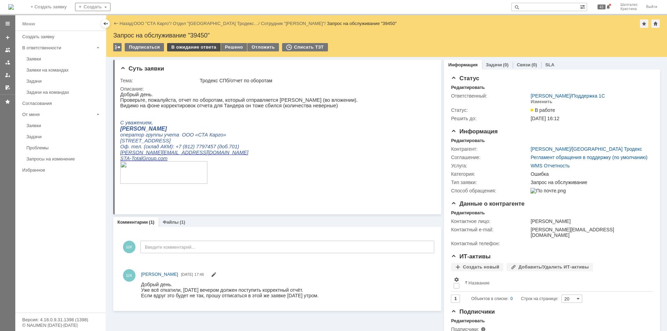
click at [194, 47] on div "В ожидание ответа" at bounding box center [193, 47] width 53 height 8
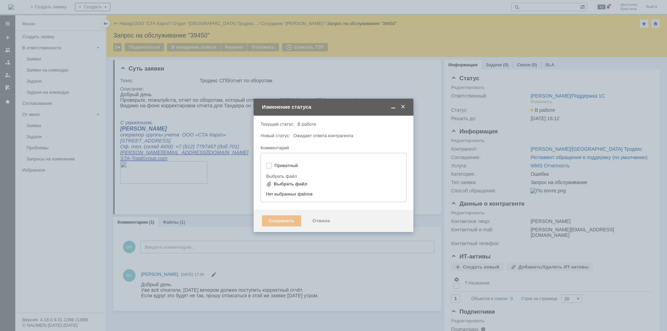
type input "[не указано]"
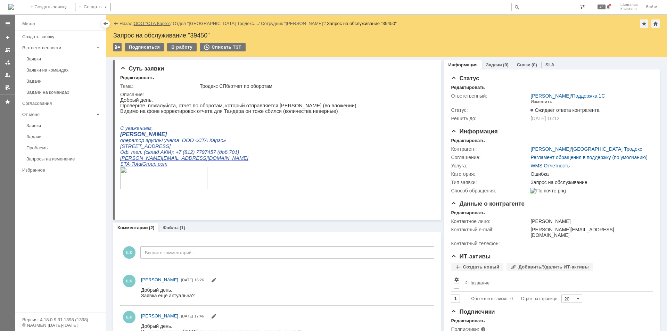
click at [149, 22] on link "ООО "СТА Карго"" at bounding box center [152, 23] width 37 height 5
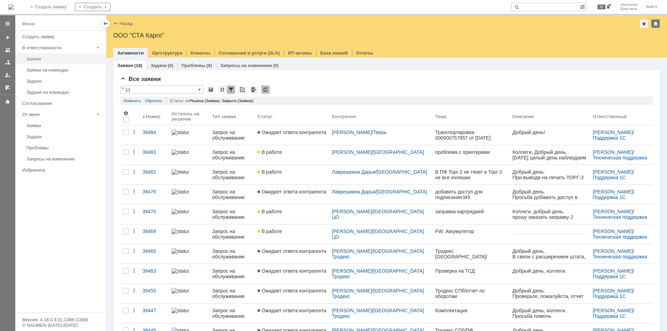
click at [40, 56] on div "Заявки" at bounding box center [63, 58] width 75 height 5
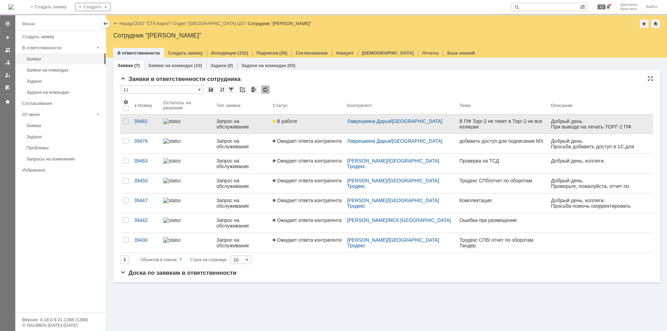
click at [292, 125] on link "В работе" at bounding box center [307, 123] width 74 height 19
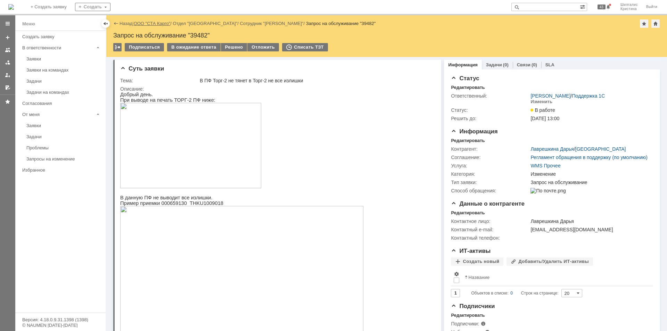
click at [153, 22] on link "ООО "СТА Карго"" at bounding box center [152, 23] width 37 height 5
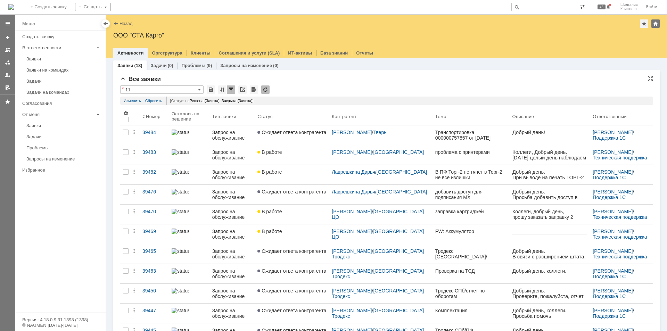
click at [322, 76] on div "Все заявки" at bounding box center [386, 79] width 533 height 7
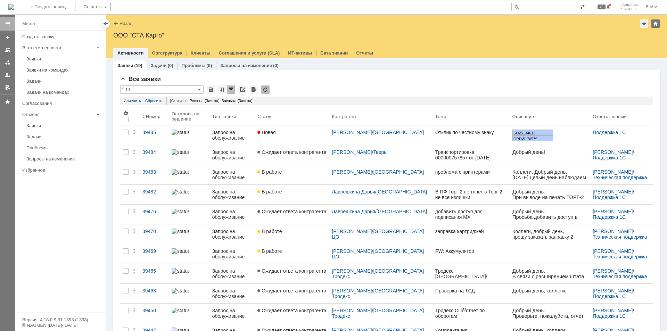
click at [286, 134] on link "Новая" at bounding box center [292, 134] width 74 height 19
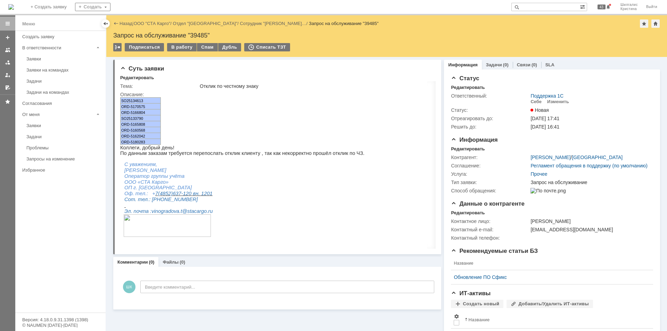
click at [137, 99] on span "SO25134613" at bounding box center [132, 101] width 22 height 4
copy span "SO25134613"
click at [137, 108] on span "ORD-5170575" at bounding box center [133, 107] width 24 height 4
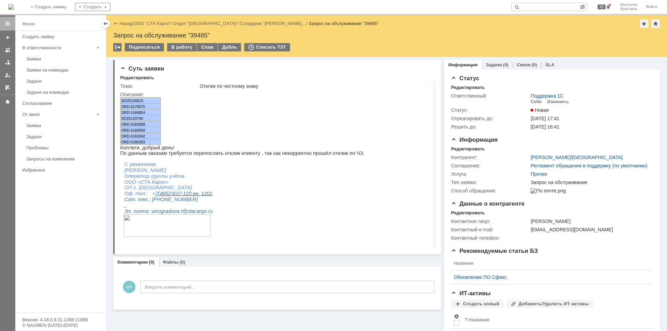
click at [153, 107] on p "ORD-5170575" at bounding box center [140, 107] width 39 height 6
click at [151, 108] on p "ORD-5170575" at bounding box center [140, 107] width 39 height 6
drag, startPoint x: 149, startPoint y: 106, endPoint x: 122, endPoint y: 106, distance: 27.5
click at [122, 106] on p "ORD-5170575" at bounding box center [140, 107] width 39 height 6
copy span "ORD-5170575"
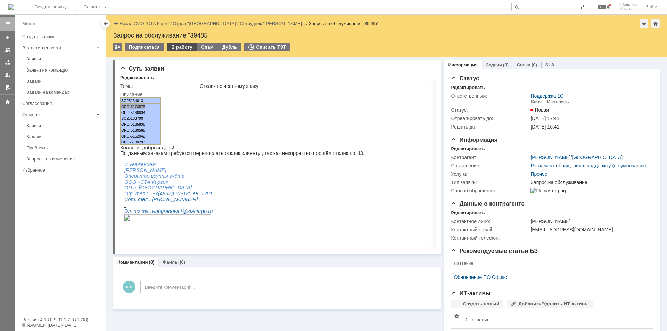
click at [179, 48] on div "В работу" at bounding box center [182, 47] width 30 height 8
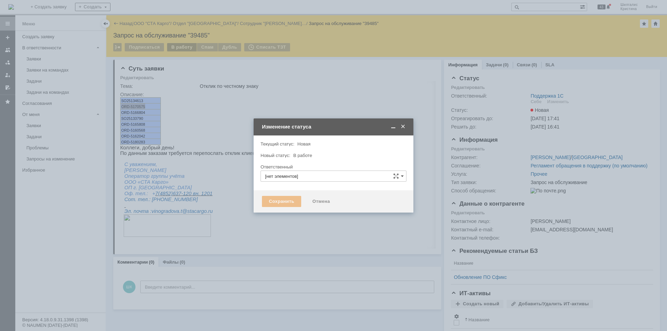
type input "Поддержка 1С"
type input "[PERSON_NAME]"
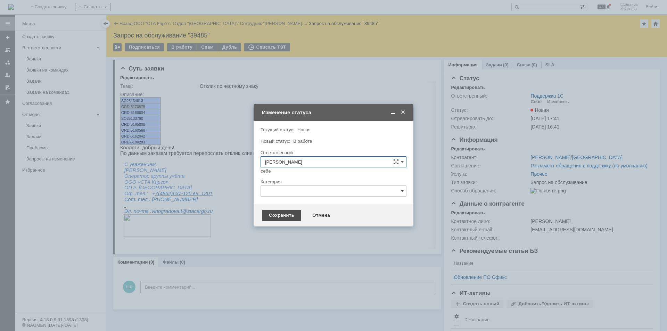
click at [285, 214] on div "Сохранить" at bounding box center [281, 215] width 39 height 11
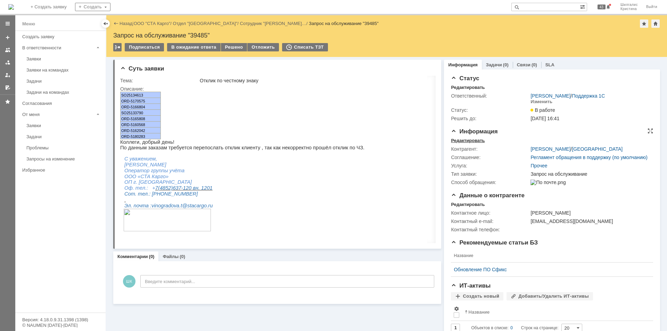
click at [467, 139] on div "Редактировать" at bounding box center [468, 141] width 34 height 6
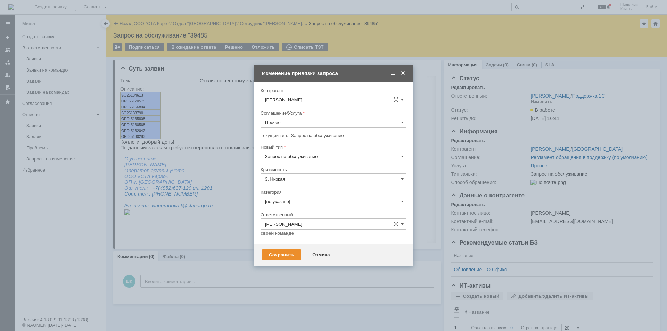
click at [303, 124] on input "Прочее" at bounding box center [334, 122] width 146 height 11
click at [304, 211] on span "WMS Прочее" at bounding box center [333, 214] width 137 height 6
type input "WMS Прочее"
click at [296, 200] on input "[не указано]" at bounding box center [334, 201] width 146 height 11
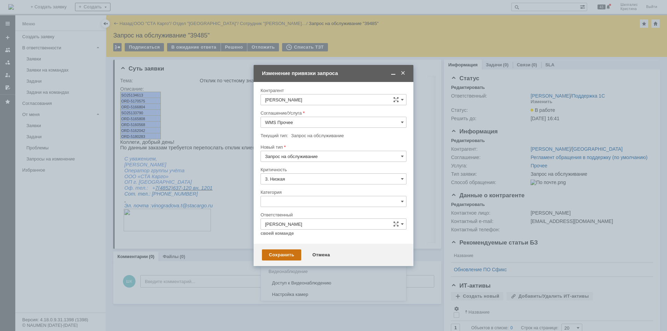
click at [287, 259] on span "Ошибка" at bounding box center [333, 260] width 137 height 6
click at [282, 253] on div "Сохранить" at bounding box center [281, 254] width 39 height 11
type input "Ошибка"
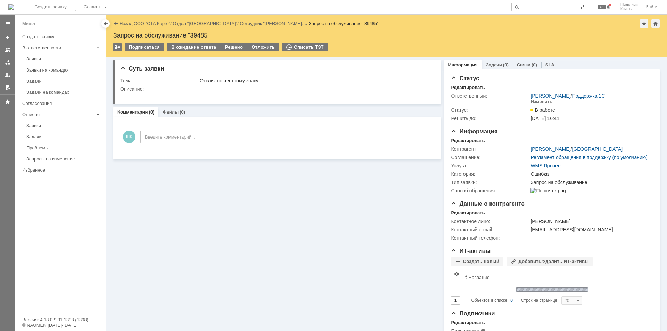
scroll to position [0, 0]
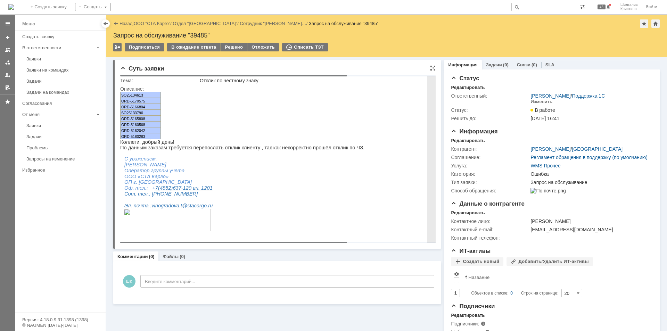
click at [273, 242] on body "Идет загрузка, пожалуйста, подождите. На домашнюю + Создать заявку Создать 43 Ш…" at bounding box center [333, 165] width 667 height 331
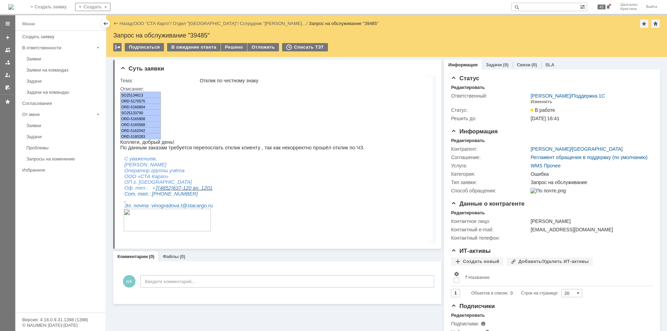
click at [357, 260] on div "Комментарии (0) Файлы (0)" at bounding box center [277, 257] width 328 height 10
click at [257, 267] on div "ШК Введите комментарий..." at bounding box center [277, 282] width 314 height 32
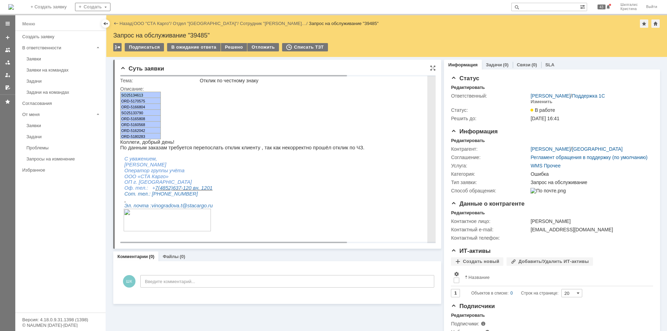
drag, startPoint x: 146, startPoint y: 92, endPoint x: 121, endPoint y: 94, distance: 24.7
click at [121, 94] on p "SO25134613" at bounding box center [140, 95] width 39 height 6
click at [156, 107] on p "ORD-5166804" at bounding box center [140, 107] width 39 height 6
drag, startPoint x: 147, startPoint y: 101, endPoint x: 121, endPoint y: 101, distance: 26.8
click at [121, 101] on p "ORD-5170575" at bounding box center [140, 101] width 39 height 6
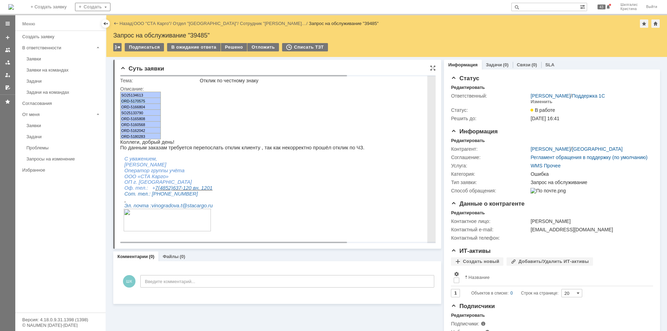
copy span "ORD-5170575"
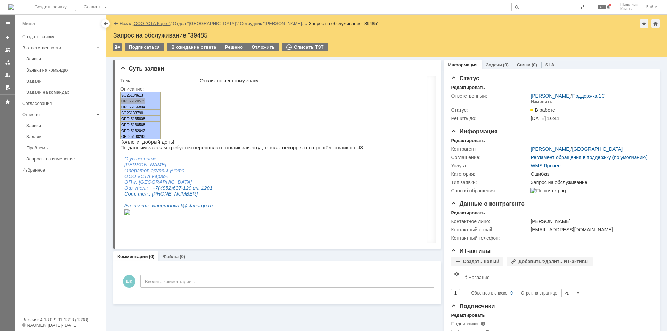
click at [145, 22] on link "ООО "СТА Карго"" at bounding box center [152, 23] width 37 height 5
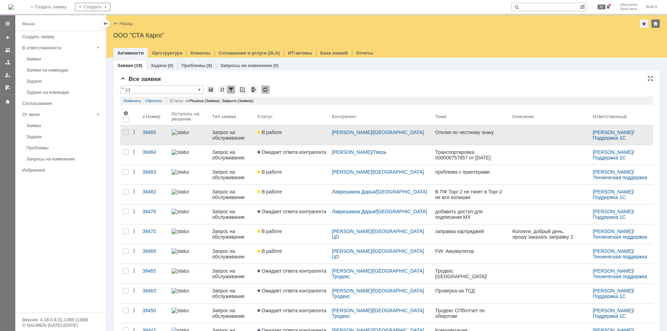
click at [292, 135] on link "В работе" at bounding box center [292, 134] width 74 height 19
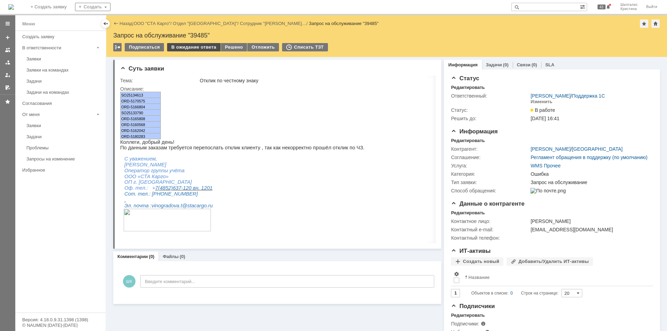
click at [185, 46] on div "В ожидание ответа" at bounding box center [193, 47] width 53 height 8
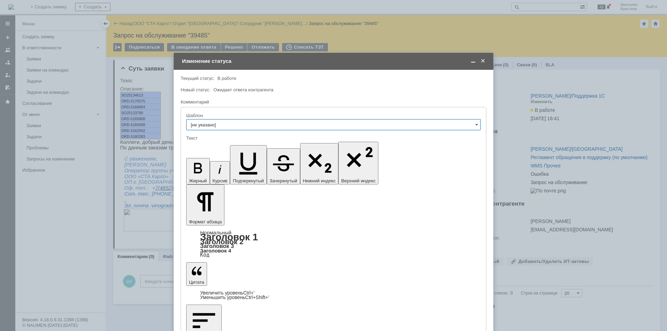
click at [224, 185] on button "Формат абзаца" at bounding box center [205, 205] width 38 height 41
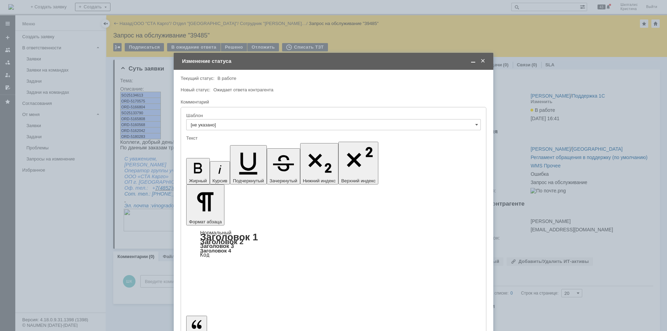
click at [231, 230] on link "Нормальный" at bounding box center [215, 233] width 31 height 6
click at [484, 60] on span at bounding box center [483, 61] width 7 height 6
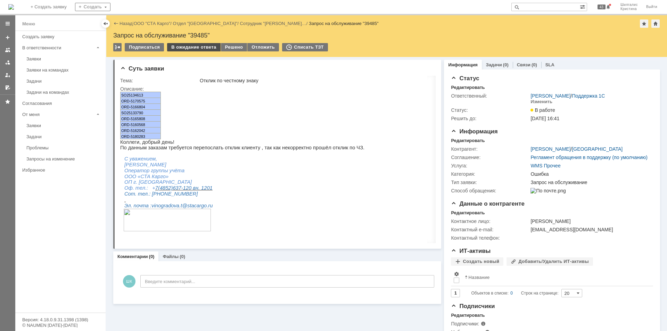
click at [196, 47] on div "В ожидание ответа" at bounding box center [193, 47] width 53 height 8
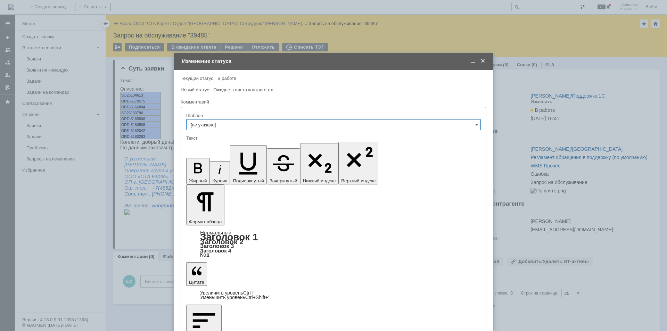
drag, startPoint x: 425, startPoint y: 1969, endPoint x: 424, endPoint y: 1972, distance: 3.5
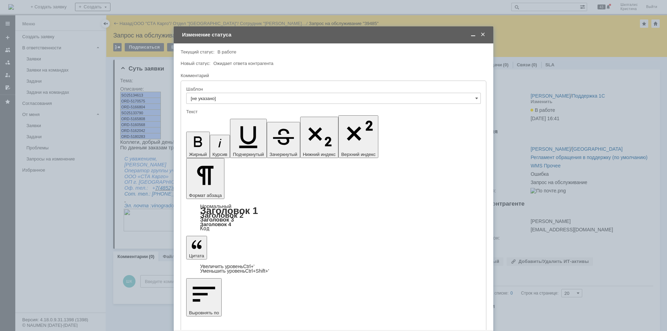
scroll to position [11, 0]
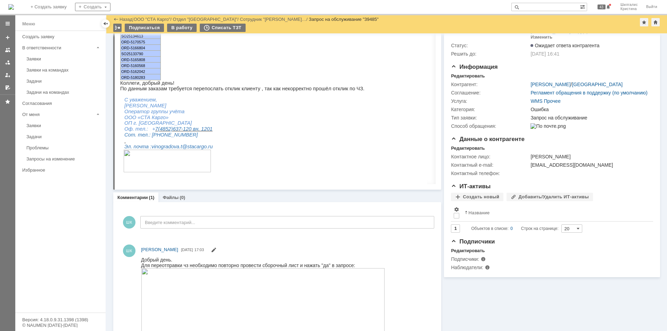
scroll to position [0, 0]
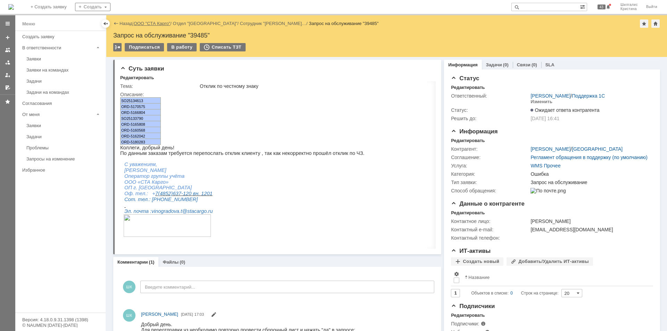
click at [151, 22] on link "ООО "СТА Карго"" at bounding box center [152, 23] width 37 height 5
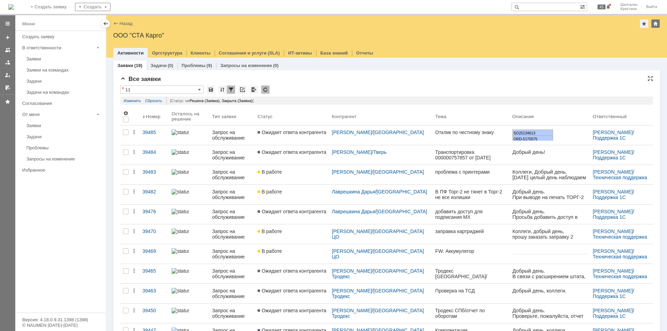
click at [314, 78] on div "Все заявки" at bounding box center [386, 79] width 533 height 7
click at [44, 54] on link "Заявки" at bounding box center [64, 59] width 81 height 11
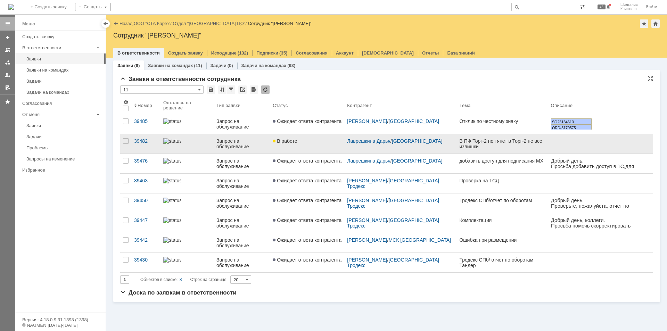
click at [317, 141] on div "В работе" at bounding box center [307, 141] width 69 height 6
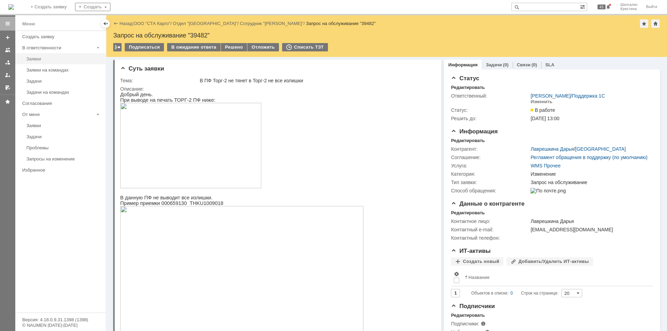
click at [43, 56] on link "Заявки" at bounding box center [64, 59] width 81 height 11
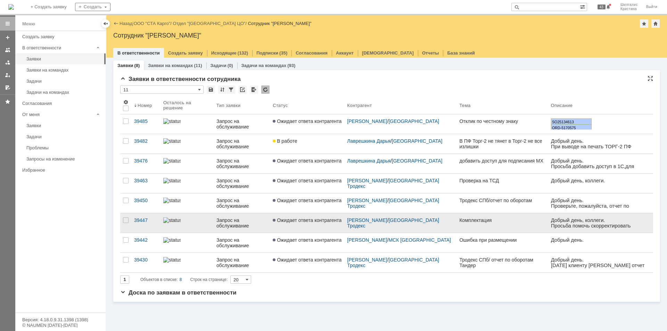
click at [312, 224] on link "Ожидает ответа контрагента" at bounding box center [307, 222] width 74 height 19
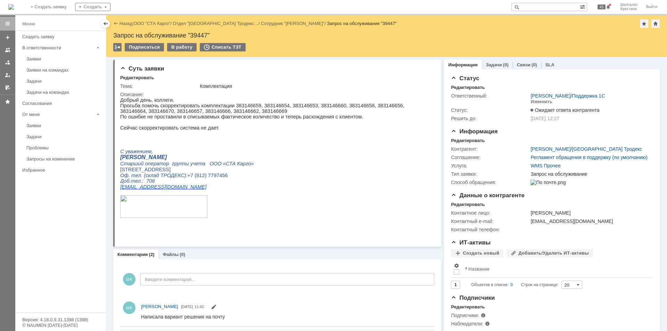
click at [238, 105] on p "Просьба помочь скорректировать комплектации 383146659, 383146654, 383146653, 38…" at bounding box center [274, 108] width 309 height 11
click at [238, 106] on p "Просьба помочь скорректировать комплектации 383146659, 383146654, 383146653, 38…" at bounding box center [274, 108] width 309 height 11
copy p "383146659"
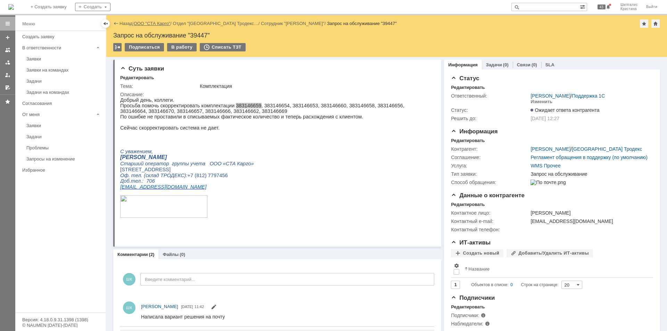
click at [155, 25] on link "ООО "СТА Карго"" at bounding box center [152, 23] width 37 height 5
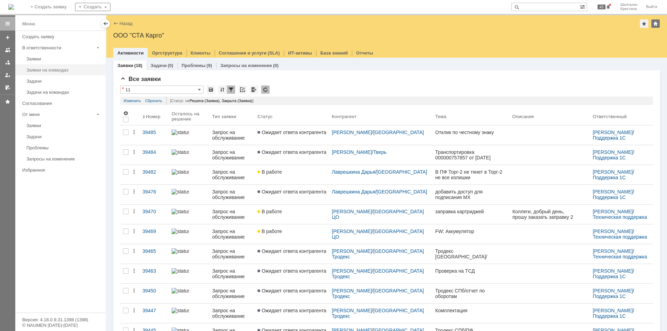
click at [53, 73] on link "Заявки на командах" at bounding box center [64, 70] width 81 height 11
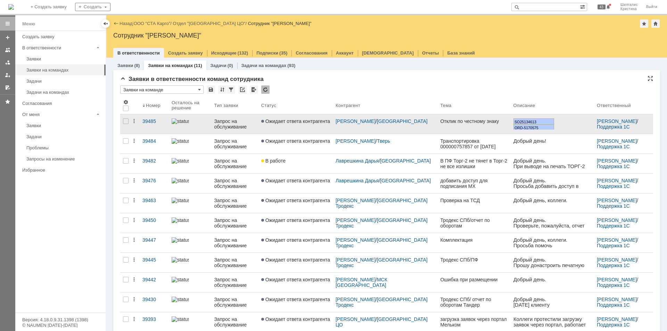
click at [282, 117] on link "Ожидает ответа контрагента" at bounding box center [296, 123] width 74 height 19
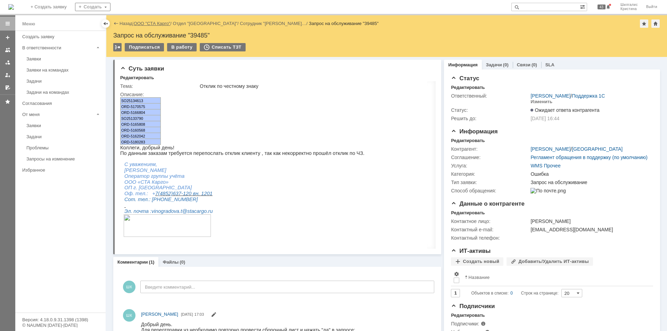
click at [151, 25] on link "ООО "СТА Карго"" at bounding box center [152, 23] width 37 height 5
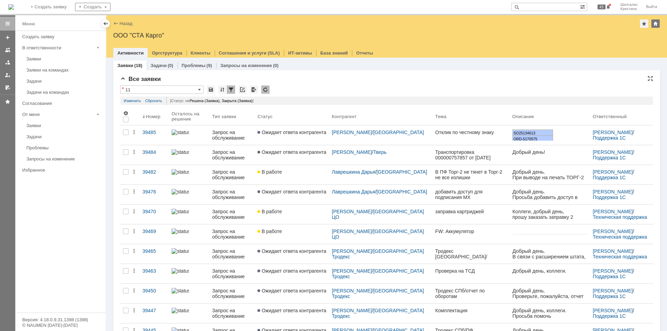
click at [320, 92] on div "* 11" at bounding box center [386, 89] width 533 height 9
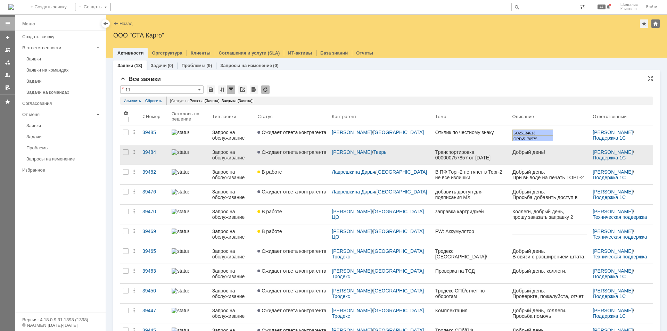
click at [316, 153] on span "Ожидает ответа контрагента" at bounding box center [291, 152] width 69 height 6
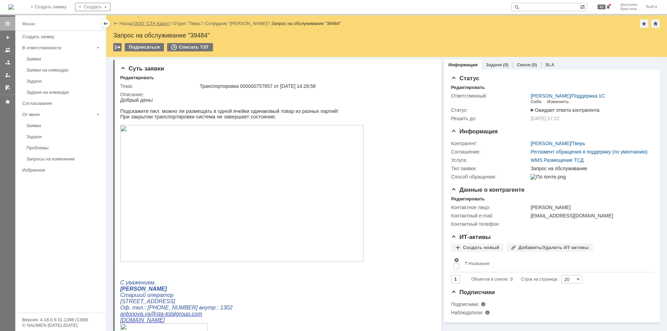
click at [151, 23] on link "ООО "СТА Карго"" at bounding box center [152, 23] width 37 height 5
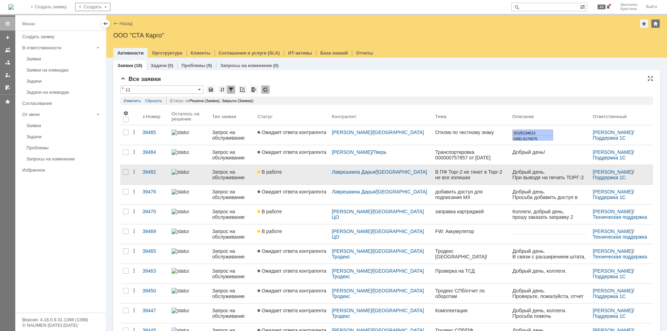
click at [290, 174] on div "В работе" at bounding box center [291, 172] width 69 height 6
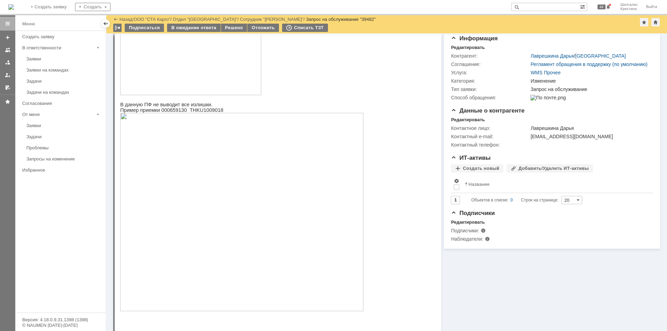
click at [170, 110] on span "Пример приемки 000659130 THKU1009018" at bounding box center [171, 110] width 103 height 6
click at [171, 113] on span "Пример приемки 000659130 THKU1009018" at bounding box center [171, 110] width 103 height 6
copy span "000659130"
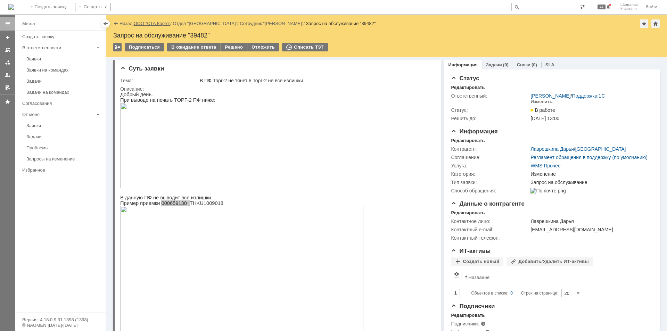
click at [156, 22] on link "ООО "СТА Карго"" at bounding box center [152, 23] width 37 height 5
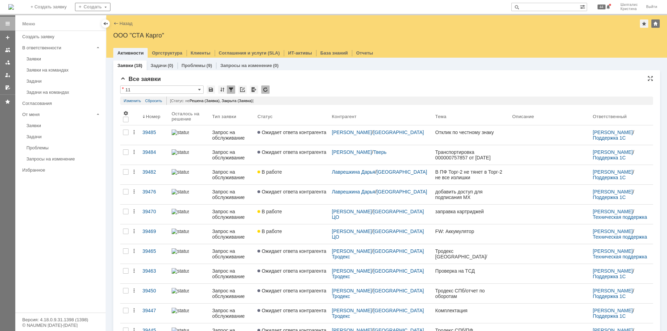
click at [300, 81] on div "Все заявки" at bounding box center [386, 79] width 533 height 7
click at [312, 83] on div "Все заявки * 11 Результаты поиска: Статус не содержит любое из значений Закрыта…" at bounding box center [386, 287] width 533 height 423
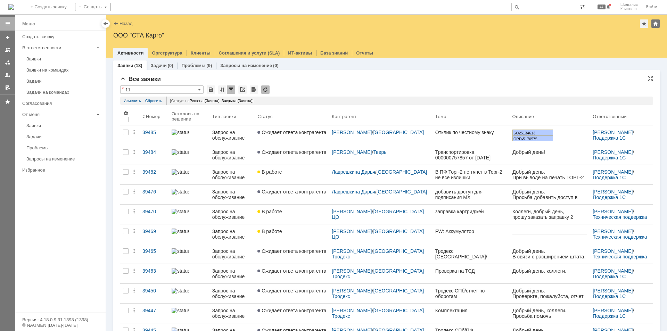
click at [322, 84] on div "Все заявки * 11 Результаты поиска: Статус не содержит любое из значений Закрыта…" at bounding box center [386, 287] width 533 height 423
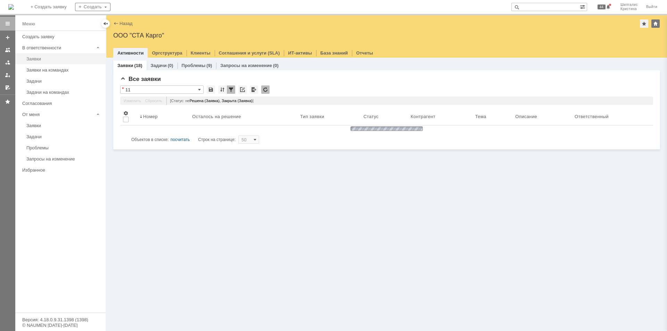
click at [49, 59] on div "Заявки" at bounding box center [63, 58] width 75 height 5
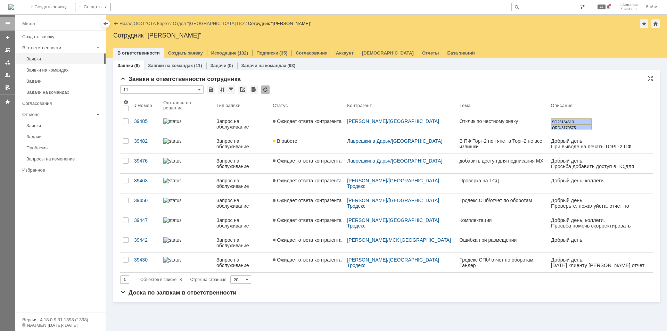
click at [321, 83] on div "Заявки в ответственности сотрудника * 11 Результаты поиска: 1 Объектов в списке…" at bounding box center [386, 183] width 533 height 214
click at [272, 51] on link "Подписки" at bounding box center [267, 52] width 22 height 5
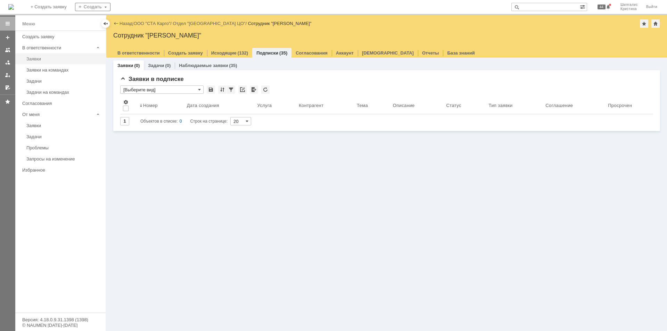
click at [45, 60] on div "Заявки" at bounding box center [63, 58] width 75 height 5
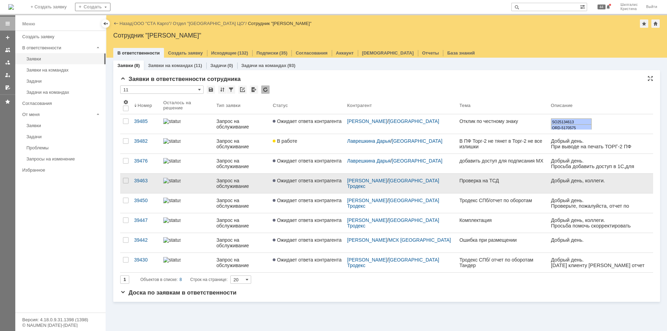
click at [293, 185] on link "Ожидает ответа контрагента" at bounding box center [307, 183] width 74 height 19
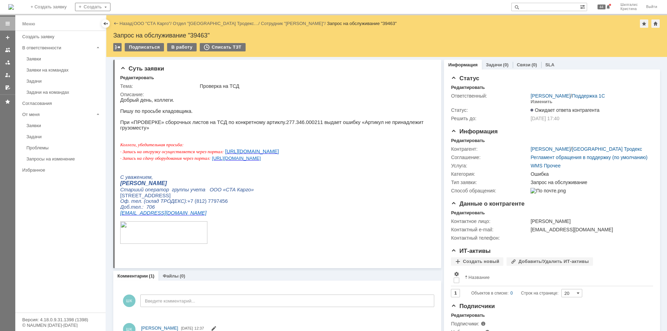
click at [150, 23] on link "ООО "СТА Карго"" at bounding box center [152, 23] width 37 height 5
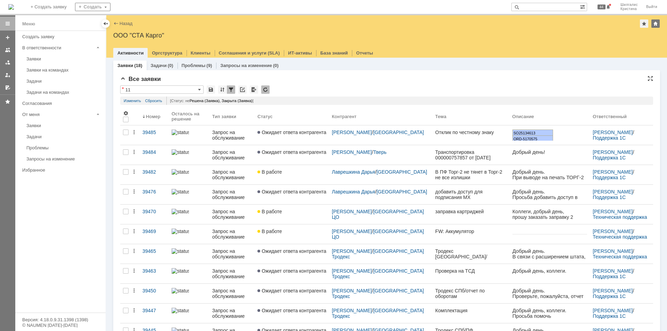
drag, startPoint x: 309, startPoint y: 82, endPoint x: 304, endPoint y: 81, distance: 4.4
click at [308, 82] on div "Все заявки" at bounding box center [386, 79] width 533 height 7
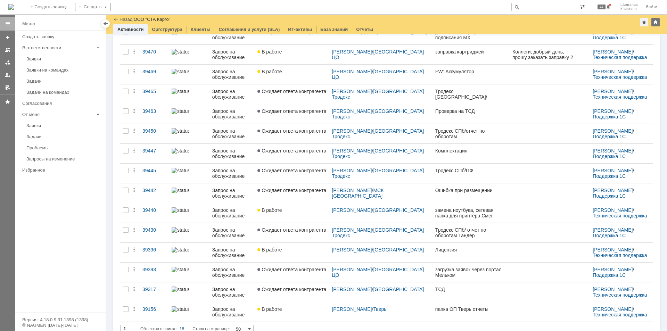
scroll to position [139, 0]
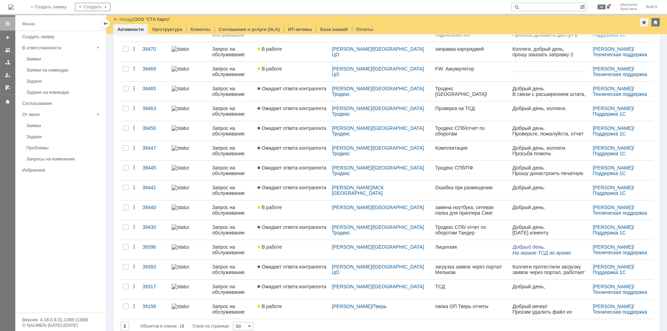
click at [41, 59] on div "Заявки" at bounding box center [63, 58] width 75 height 5
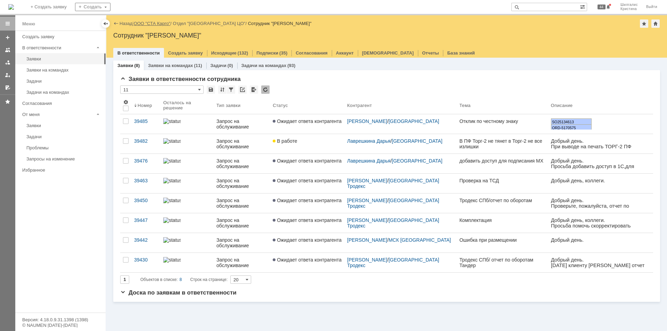
click at [156, 23] on link "ООО "СТА Карго"" at bounding box center [152, 23] width 37 height 5
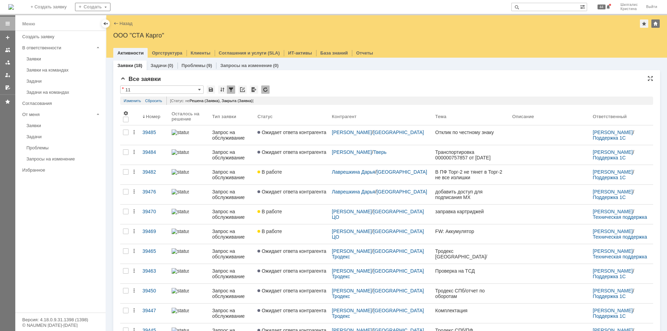
click at [288, 81] on div "Все заявки" at bounding box center [386, 79] width 533 height 7
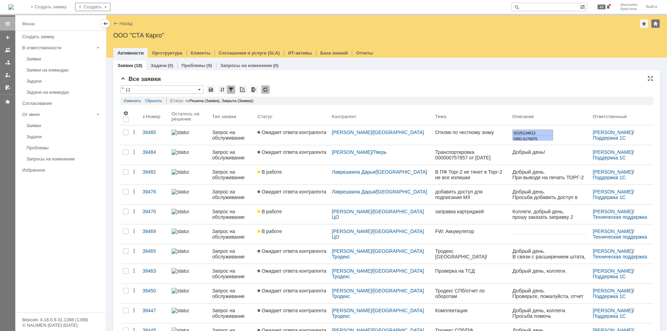
click at [313, 85] on div "Все заявки * 11 Результаты поиска: Статус не содержит любое из значений Закрыта…" at bounding box center [386, 287] width 533 height 423
